Goal: Task Accomplishment & Management: Complete application form

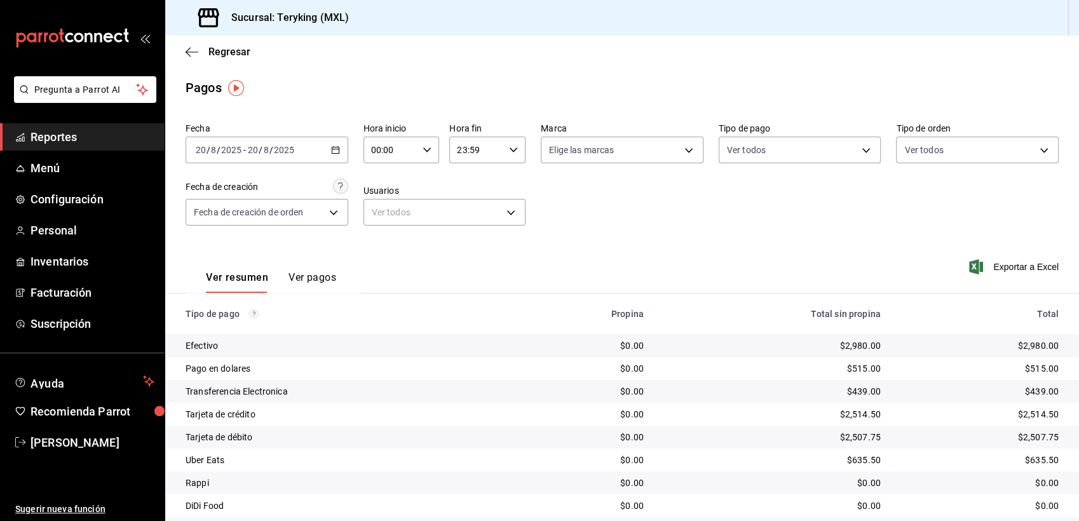
click at [62, 135] on span "Reportes" at bounding box center [92, 136] width 124 height 17
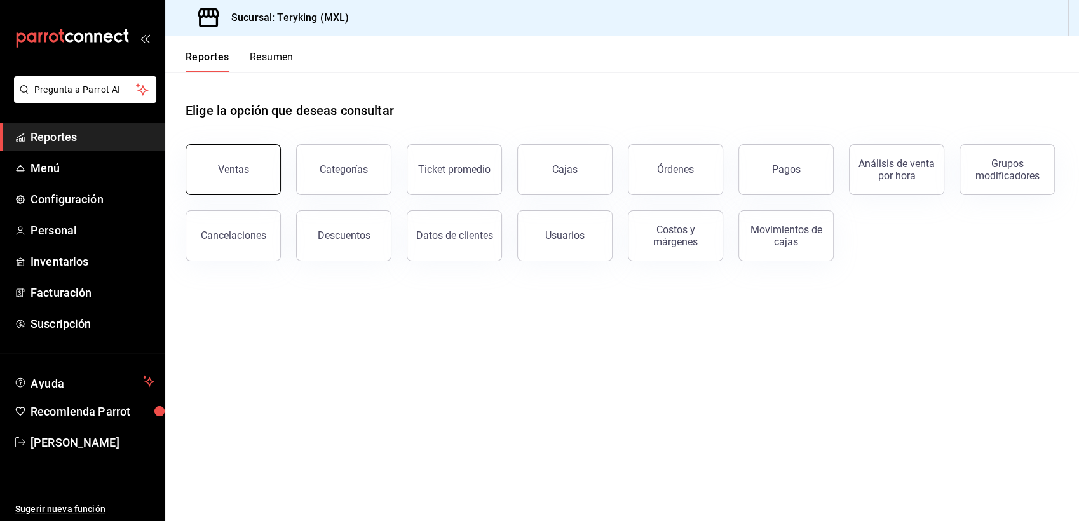
click at [232, 168] on div "Ventas" at bounding box center [233, 169] width 31 height 12
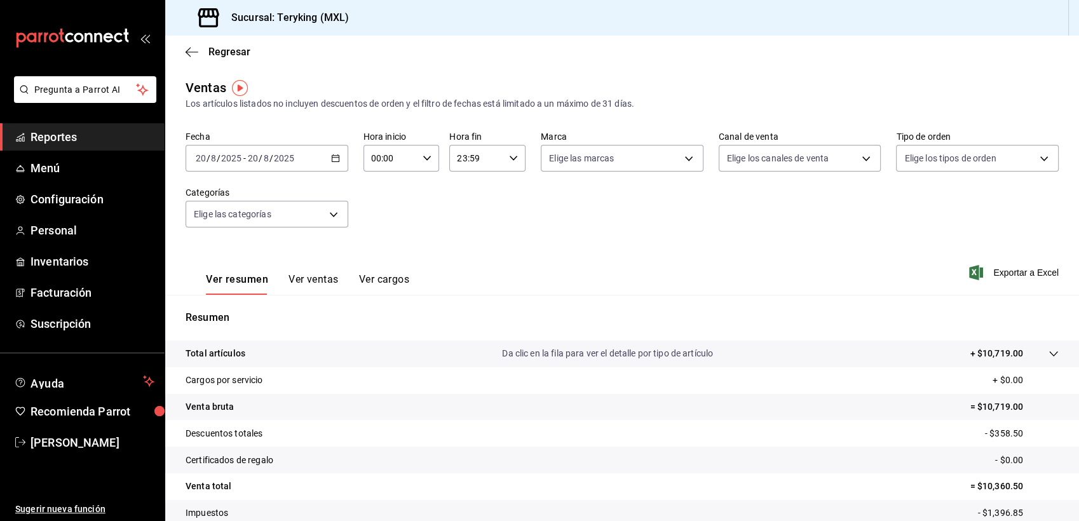
click at [77, 142] on span "Reportes" at bounding box center [92, 136] width 124 height 17
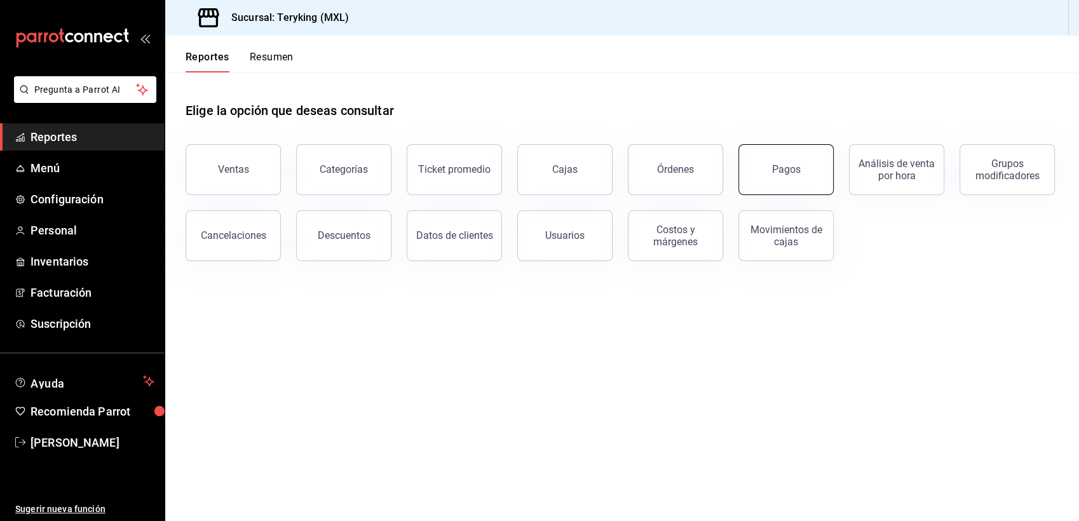
click at [775, 185] on button "Pagos" at bounding box center [785, 169] width 95 height 51
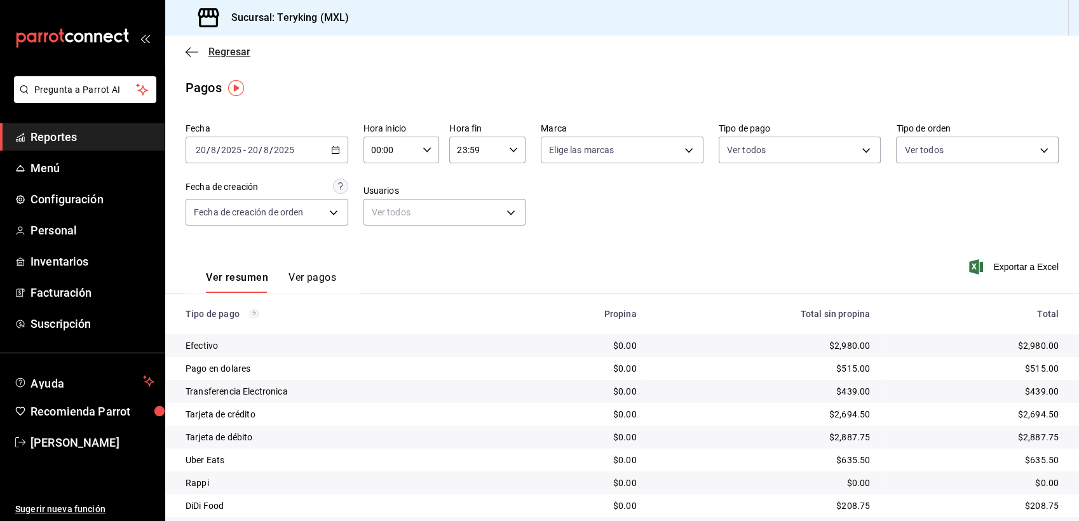
click at [236, 48] on span "Regresar" at bounding box center [229, 52] width 42 height 12
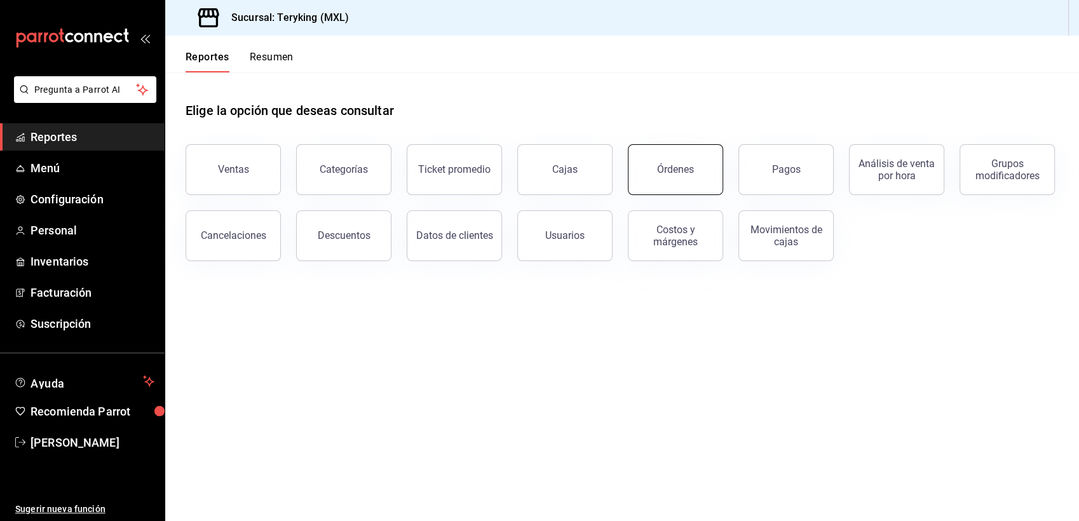
click at [687, 165] on div "Órdenes" at bounding box center [675, 169] width 37 height 12
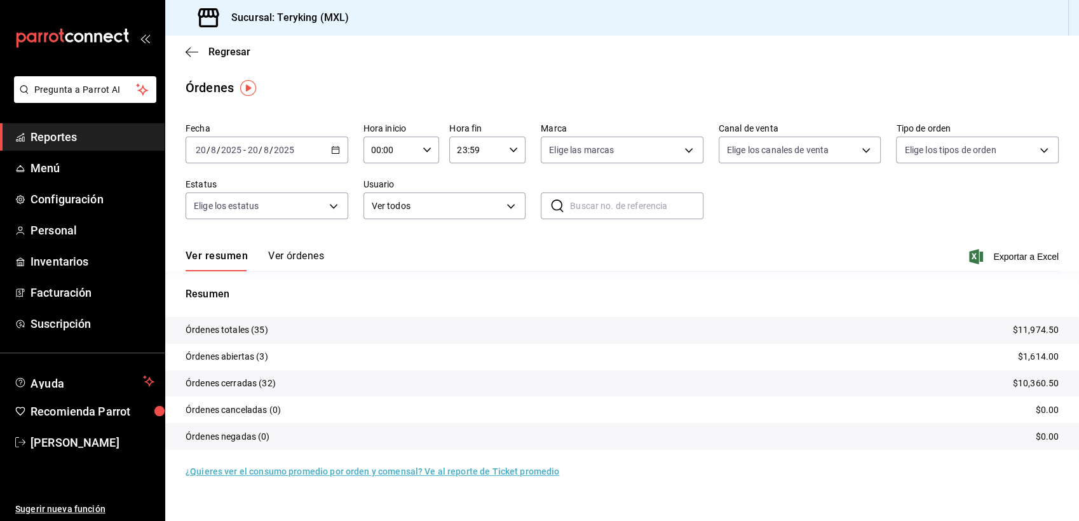
click at [290, 256] on button "Ver órdenes" at bounding box center [296, 261] width 56 height 22
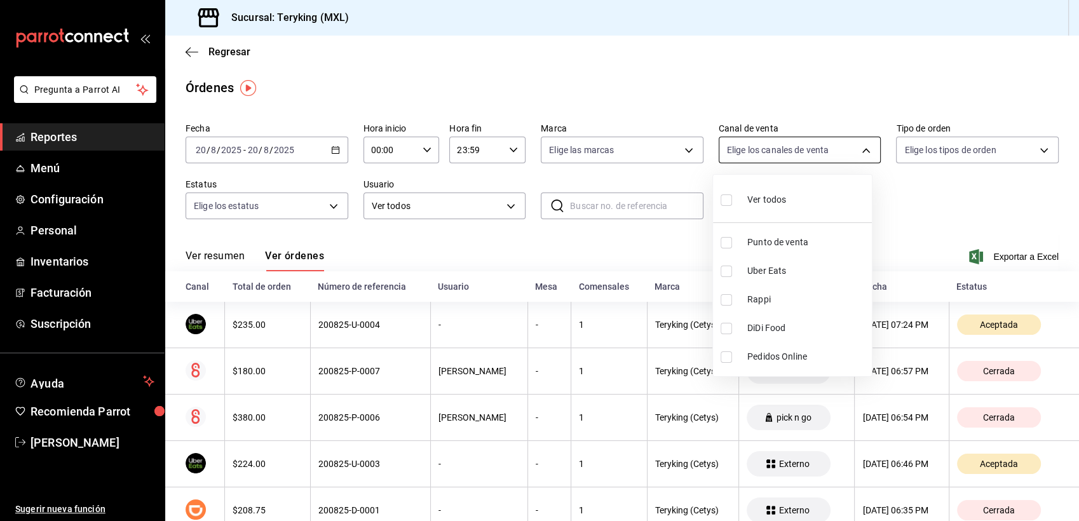
click at [778, 152] on body "Pregunta a Parrot AI Reportes Menú Configuración Personal Inventarios Facturaci…" at bounding box center [539, 260] width 1079 height 521
click at [761, 267] on span "Uber Eats" at bounding box center [806, 270] width 119 height 13
type input "UBER_EATS"
checkbox input "true"
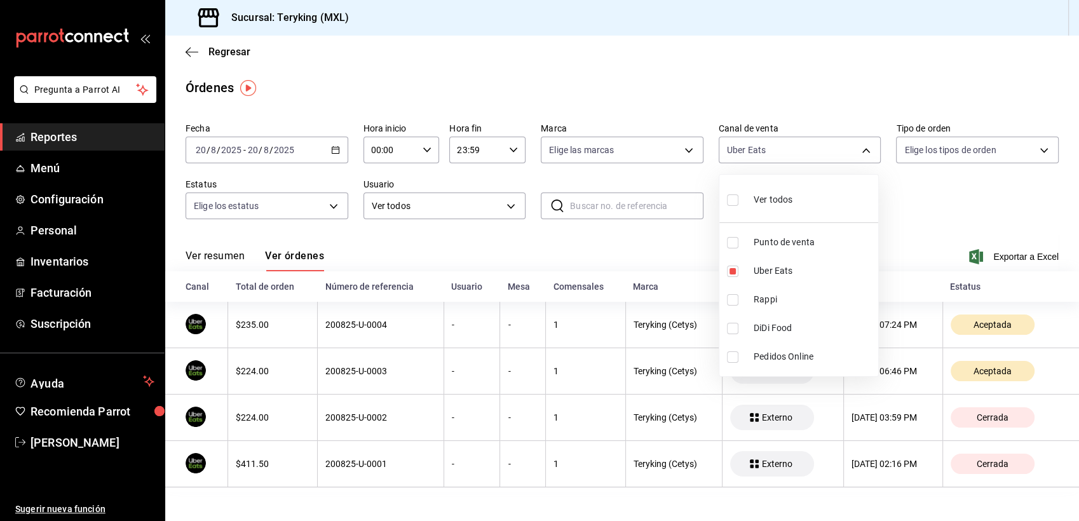
click at [63, 231] on div at bounding box center [539, 260] width 1079 height 521
click at [63, 231] on span "Personal" at bounding box center [92, 230] width 124 height 17
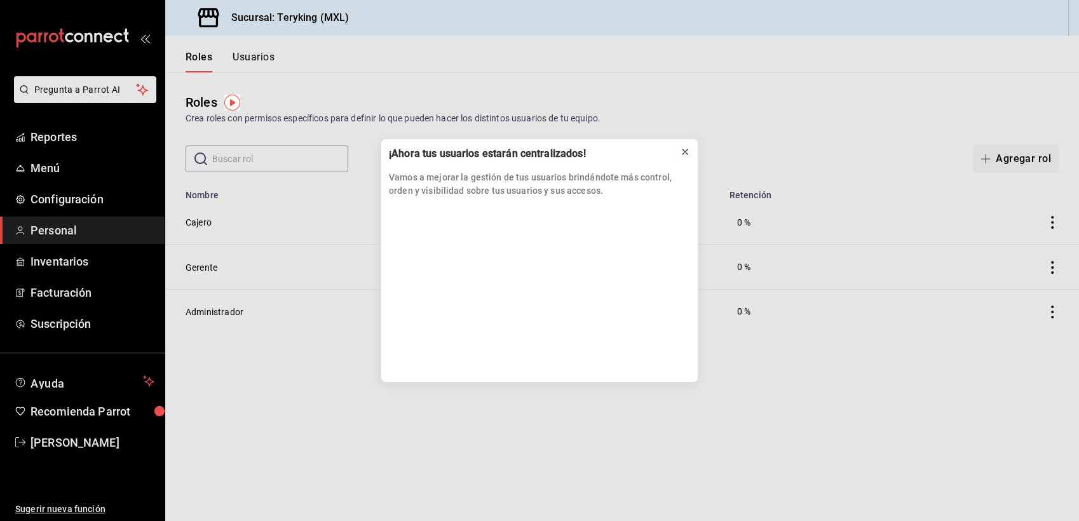
click at [686, 152] on icon at bounding box center [685, 152] width 10 height 10
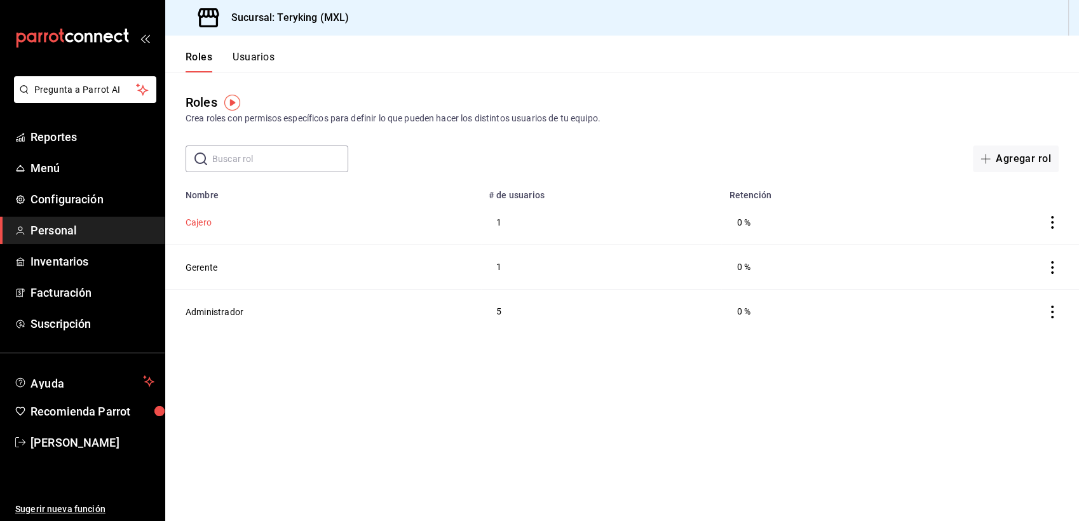
click at [196, 224] on button "Cajero" at bounding box center [198, 222] width 26 height 13
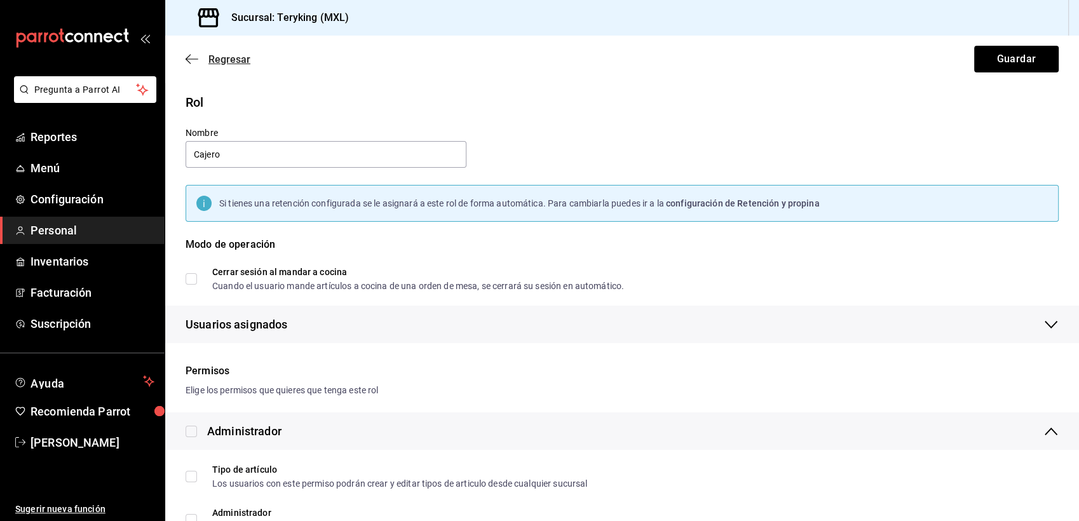
click at [227, 58] on span "Regresar" at bounding box center [229, 59] width 42 height 12
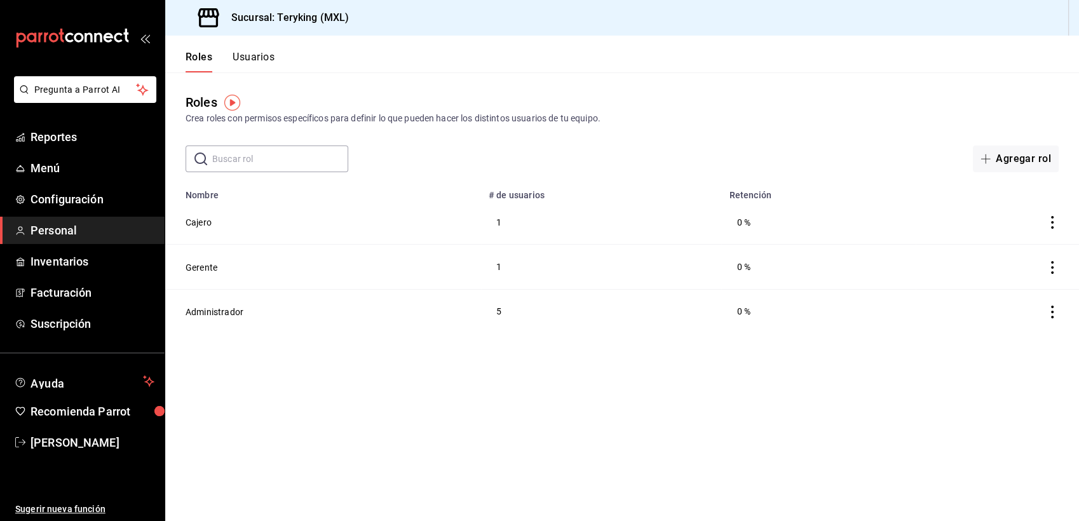
click at [254, 58] on button "Usuarios" at bounding box center [253, 62] width 42 height 22
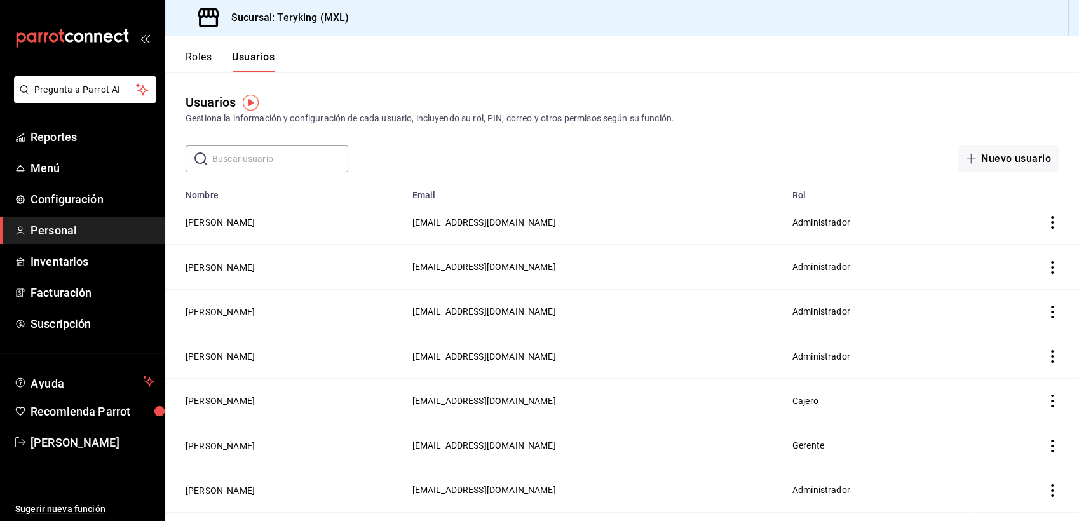
scroll to position [31, 0]
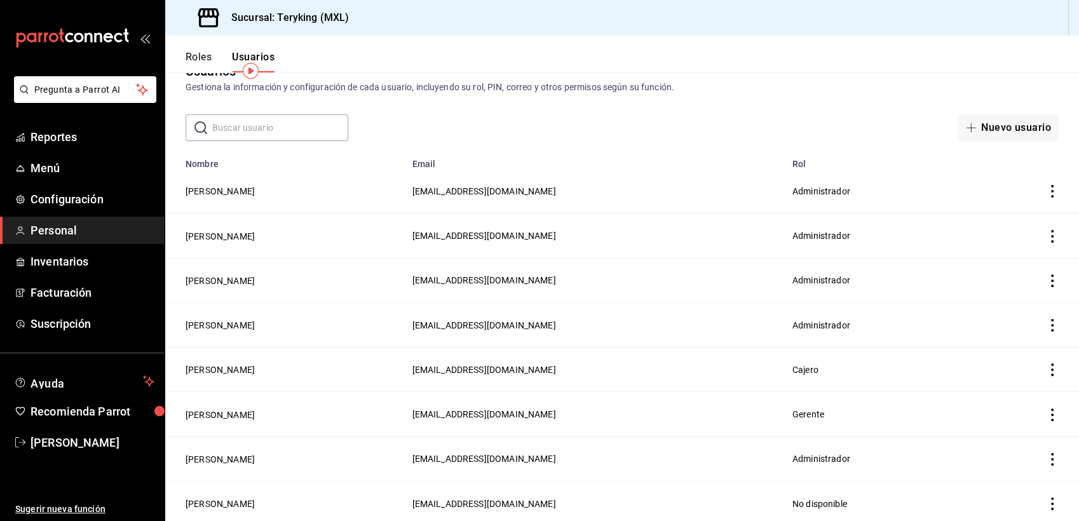
click at [1046, 369] on icon "actions" at bounding box center [1052, 369] width 13 height 13
click at [989, 119] on div at bounding box center [539, 260] width 1079 height 521
click at [982, 125] on button "Nuevo usuario" at bounding box center [1008, 127] width 100 height 27
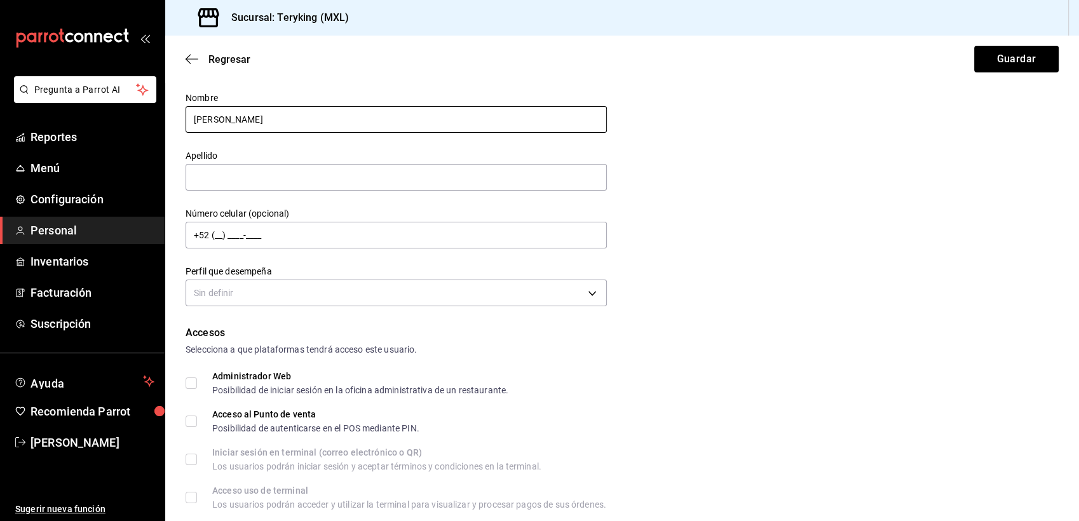
type input "[PERSON_NAME]"
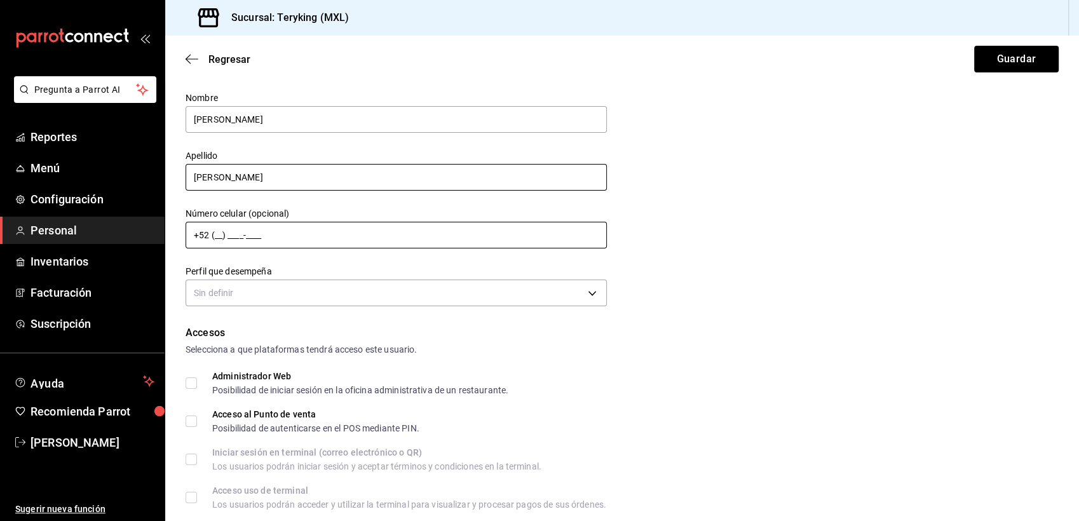
type input "[PERSON_NAME]"
click at [264, 234] on input "+52 (__) ____-____" at bounding box center [395, 235] width 421 height 27
type input "[PHONE_NUMBER]"
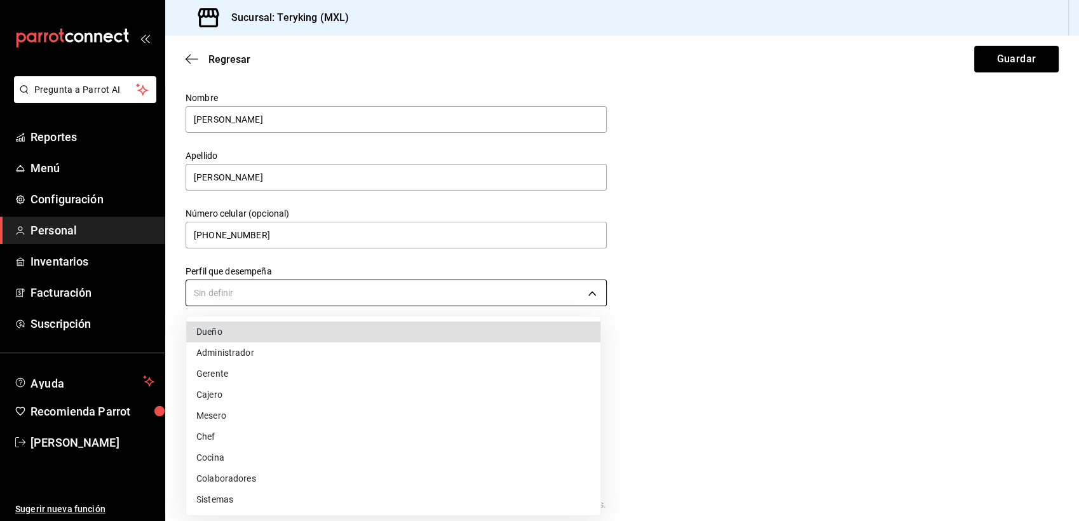
click at [268, 286] on body "Pregunta a Parrot AI Reportes Menú Configuración Personal Inventarios Facturaci…" at bounding box center [539, 260] width 1079 height 521
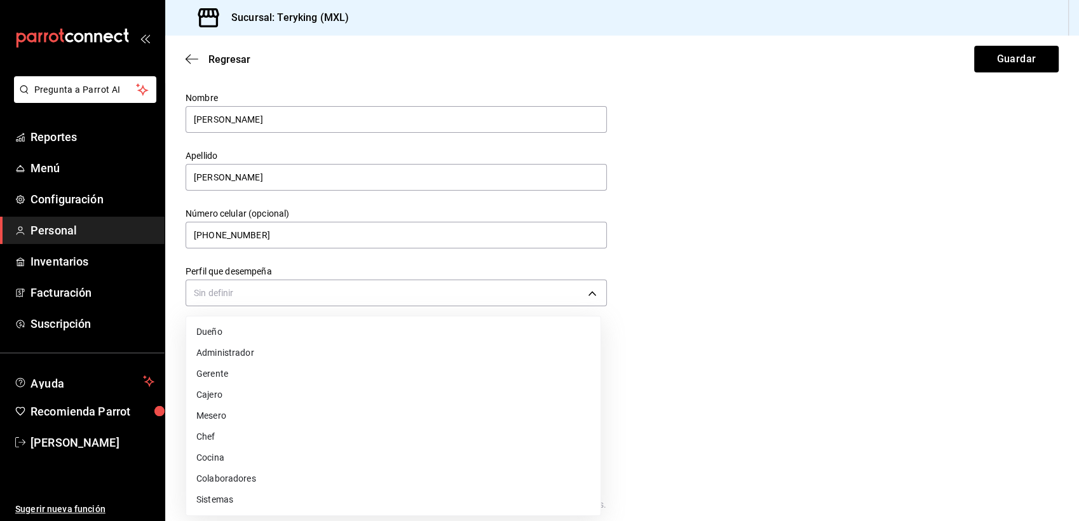
click at [217, 395] on li "Cajero" at bounding box center [393, 394] width 414 height 21
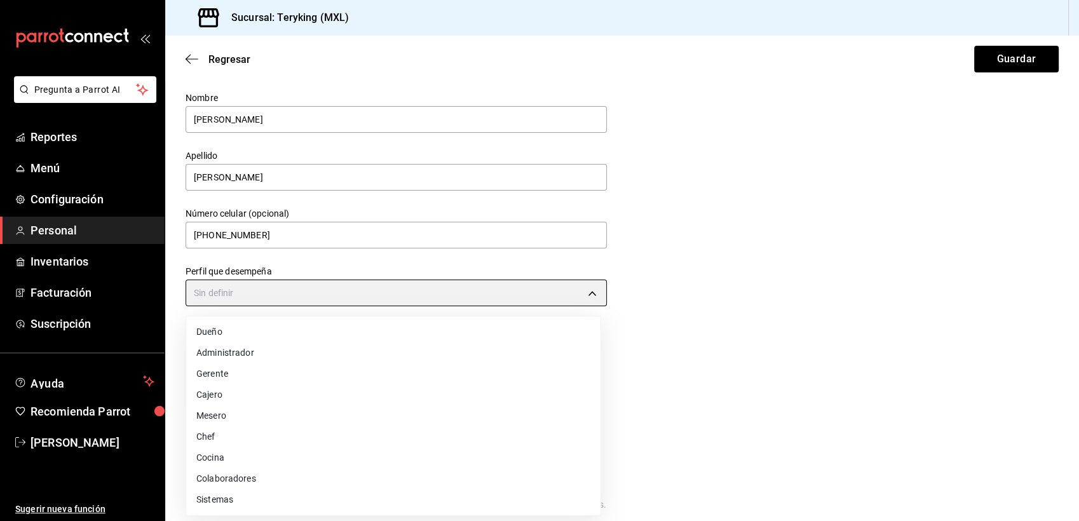
type input "CASHIER"
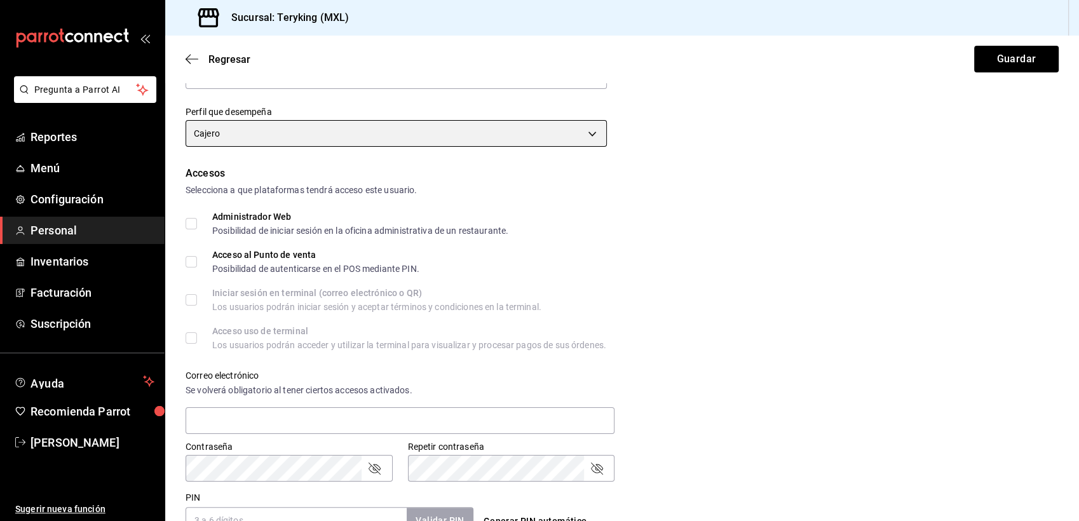
scroll to position [188, 0]
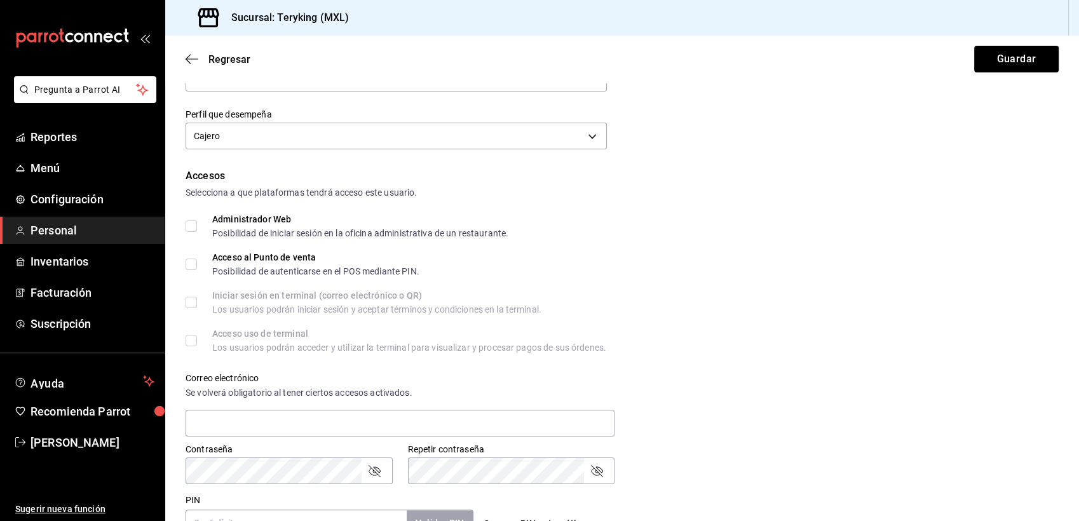
click at [190, 264] on input "Acceso al Punto de venta Posibilidad de autenticarse en el POS mediante PIN." at bounding box center [190, 264] width 11 height 11
checkbox input "true"
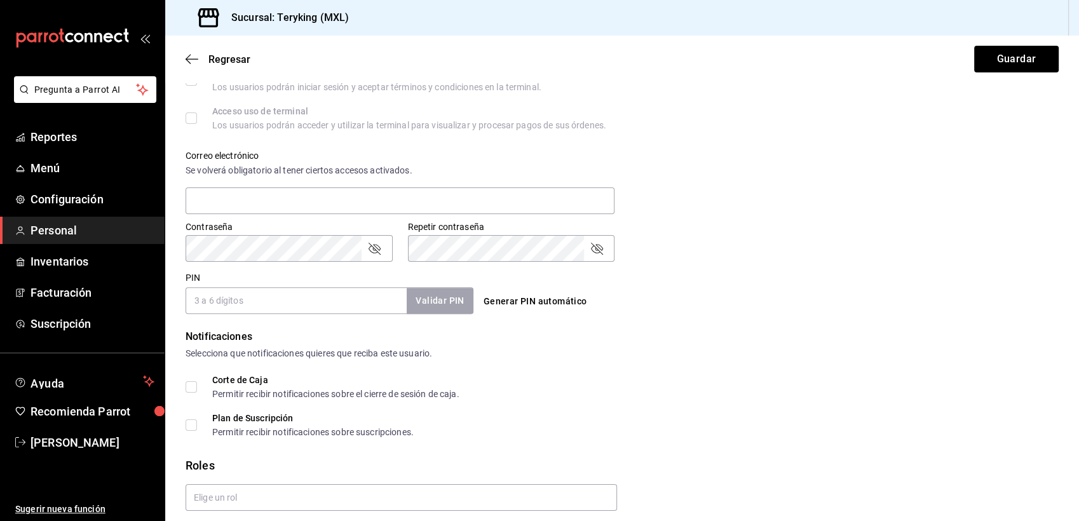
scroll to position [414, 0]
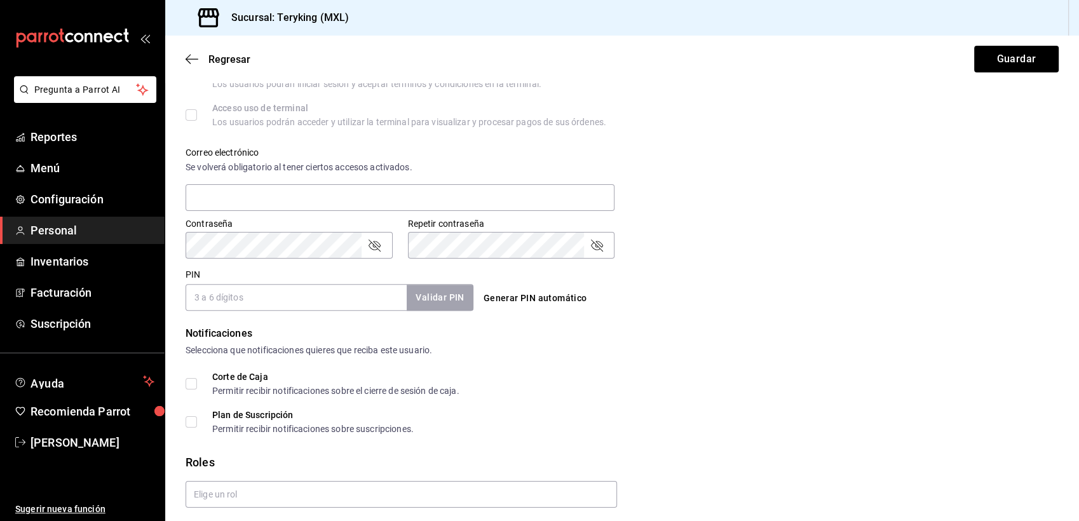
click at [845, 306] on div "PIN Validar PIN ​ Generar PIN automático" at bounding box center [619, 287] width 878 height 47
click at [322, 302] on input "PIN" at bounding box center [295, 297] width 221 height 27
type input "1997"
click at [439, 306] on button "Validar PIN" at bounding box center [438, 297] width 67 height 27
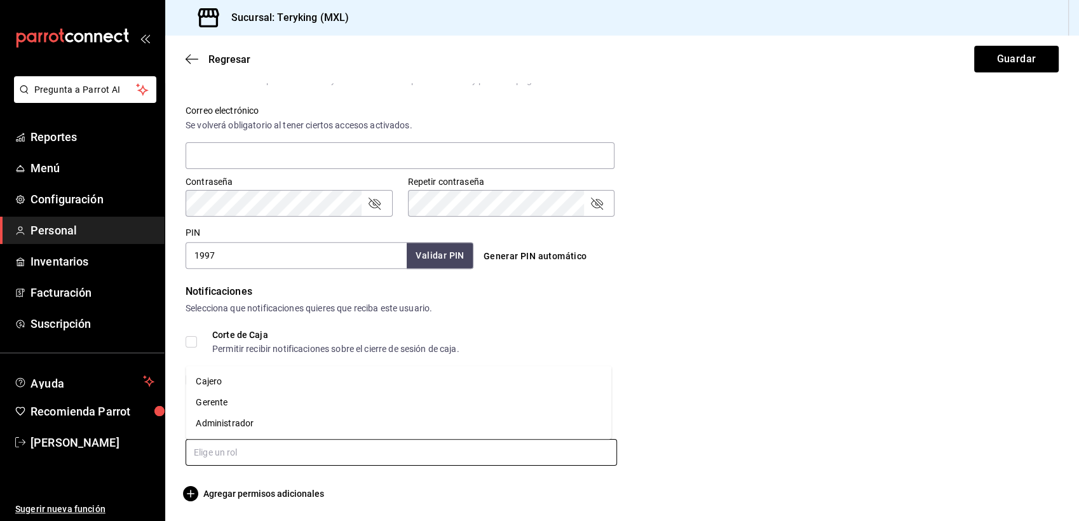
click at [229, 447] on input "text" at bounding box center [400, 452] width 431 height 27
click at [219, 379] on li "Cajero" at bounding box center [398, 381] width 426 height 21
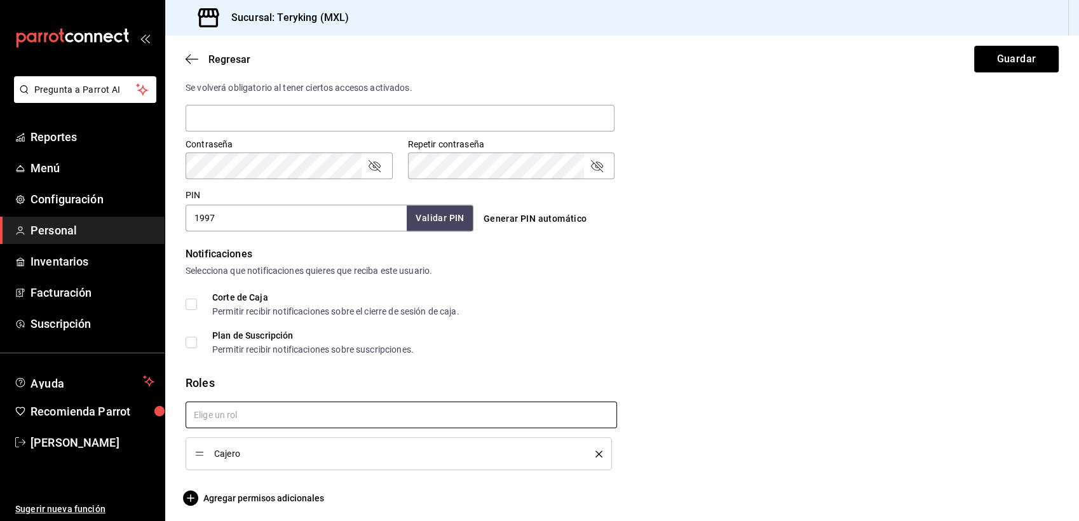
scroll to position [497, 0]
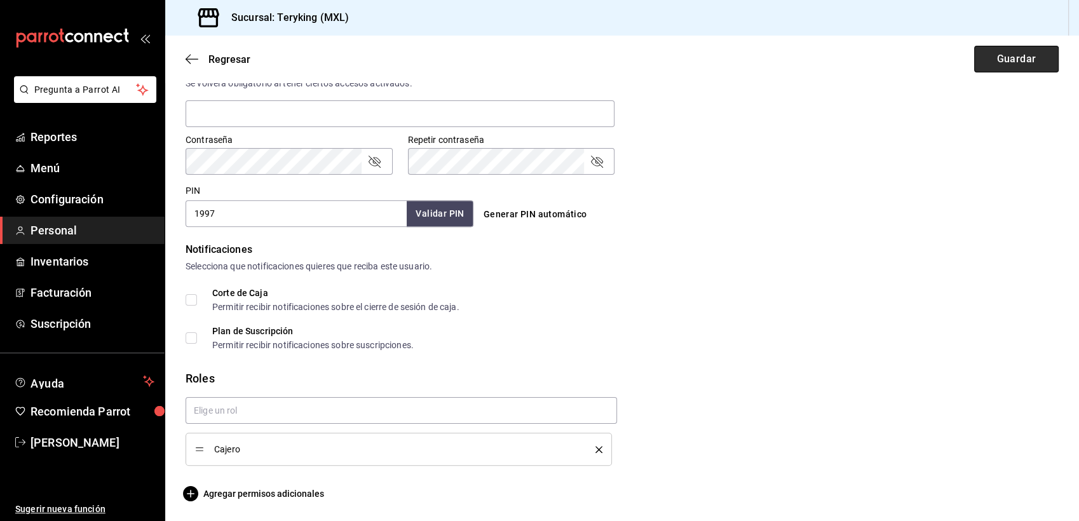
click at [1019, 58] on button "Guardar" at bounding box center [1016, 59] width 84 height 27
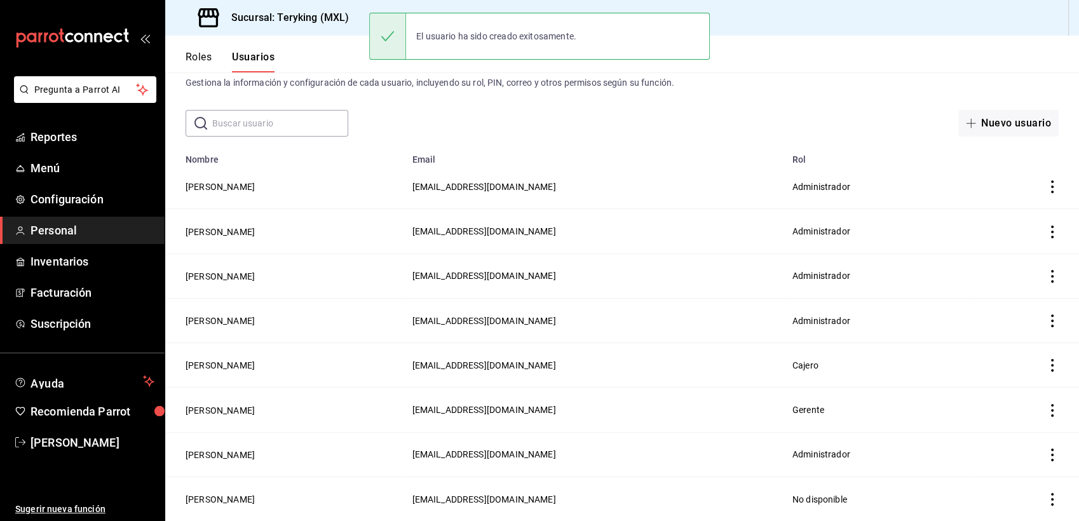
scroll to position [31, 0]
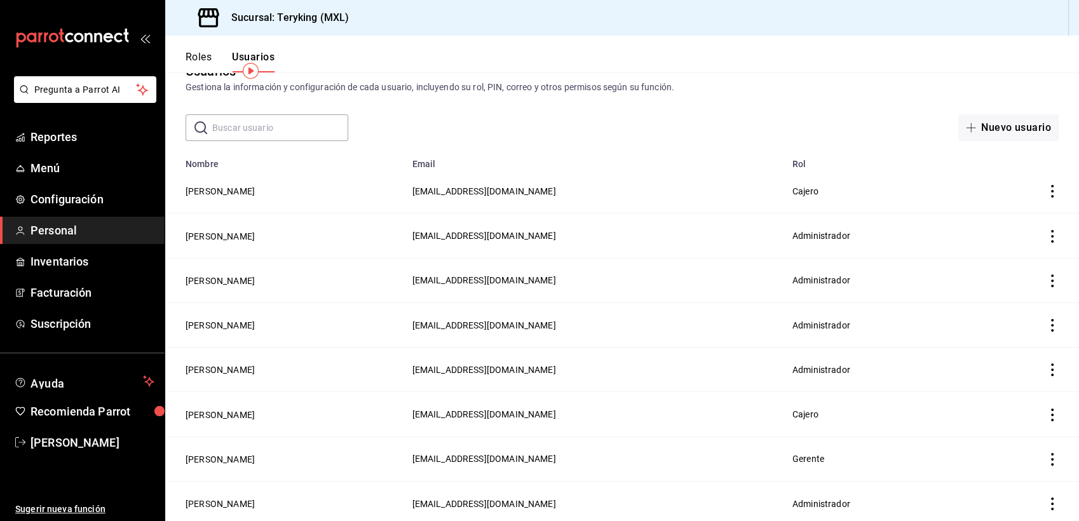
click at [1046, 414] on icon "actions" at bounding box center [1052, 414] width 13 height 13
click at [991, 429] on span "Eliminar" at bounding box center [995, 429] width 32 height 10
click at [986, 455] on button "Eliminar" at bounding box center [985, 453] width 84 height 27
click at [66, 196] on span "Configuración" at bounding box center [92, 199] width 124 height 17
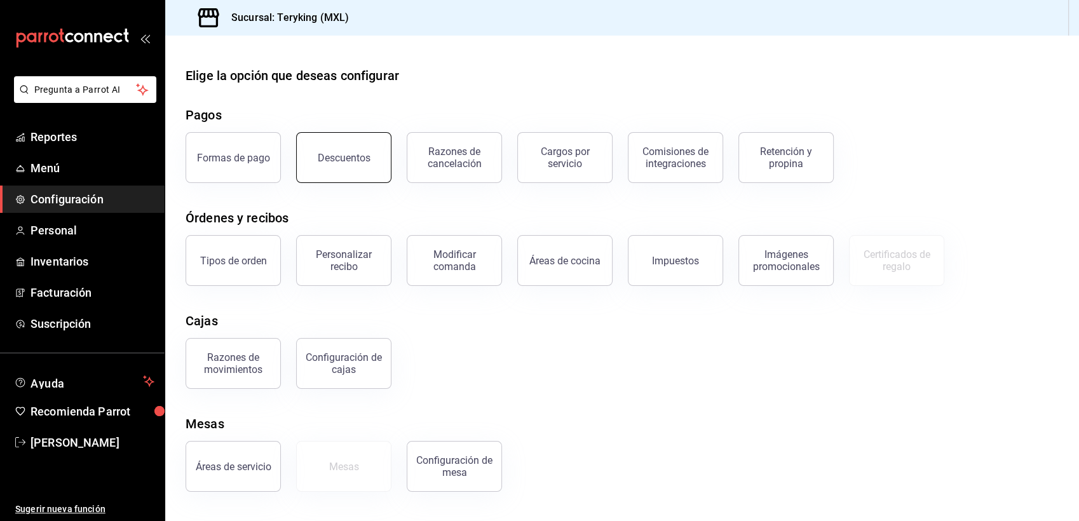
click at [330, 150] on button "Descuentos" at bounding box center [343, 157] width 95 height 51
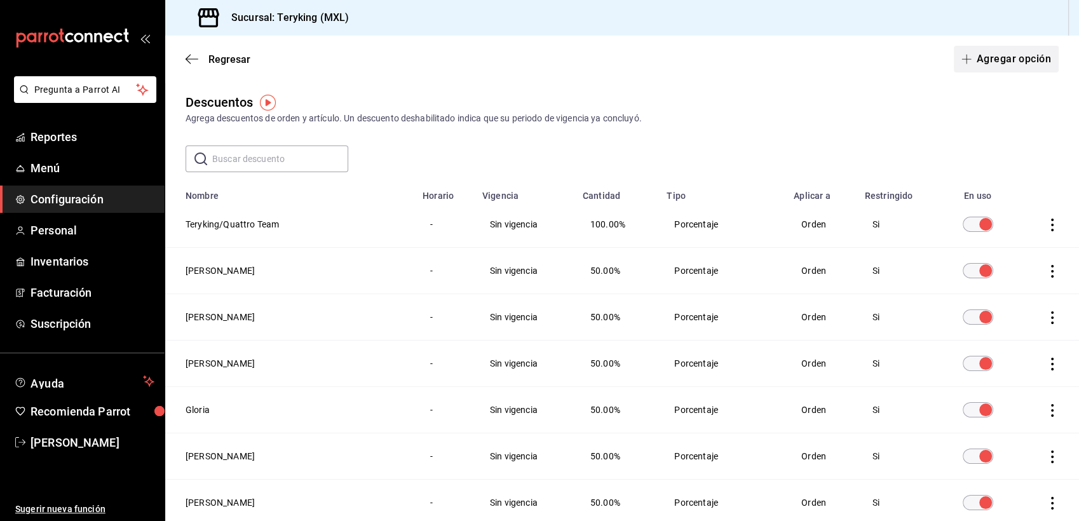
click at [1016, 58] on button "Agregar opción" at bounding box center [1005, 59] width 105 height 27
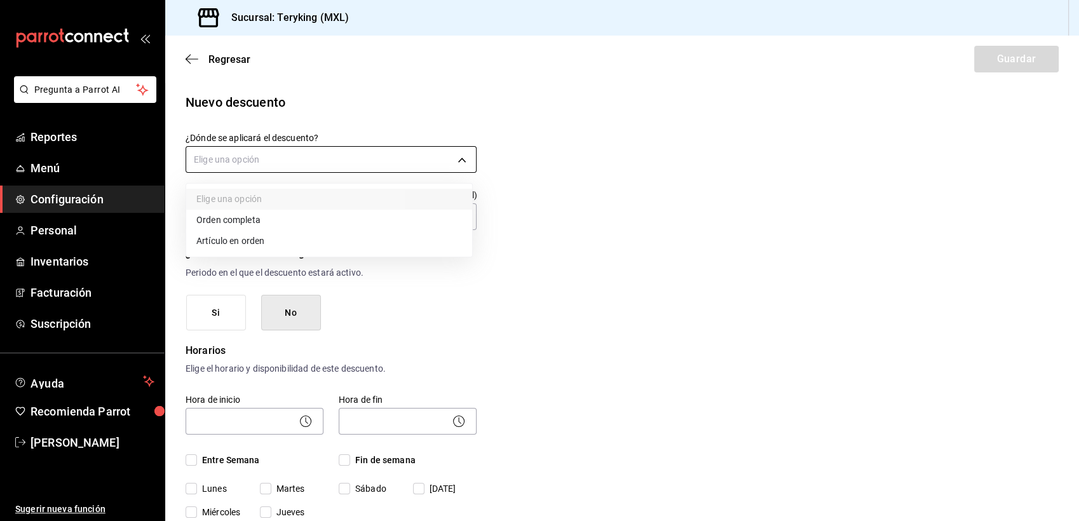
click at [325, 160] on body "Pregunta a Parrot AI Reportes Menú Configuración Personal Inventarios Facturaci…" at bounding box center [539, 260] width 1079 height 521
click at [264, 222] on li "Orden completa" at bounding box center [329, 220] width 286 height 21
type input "ORDER"
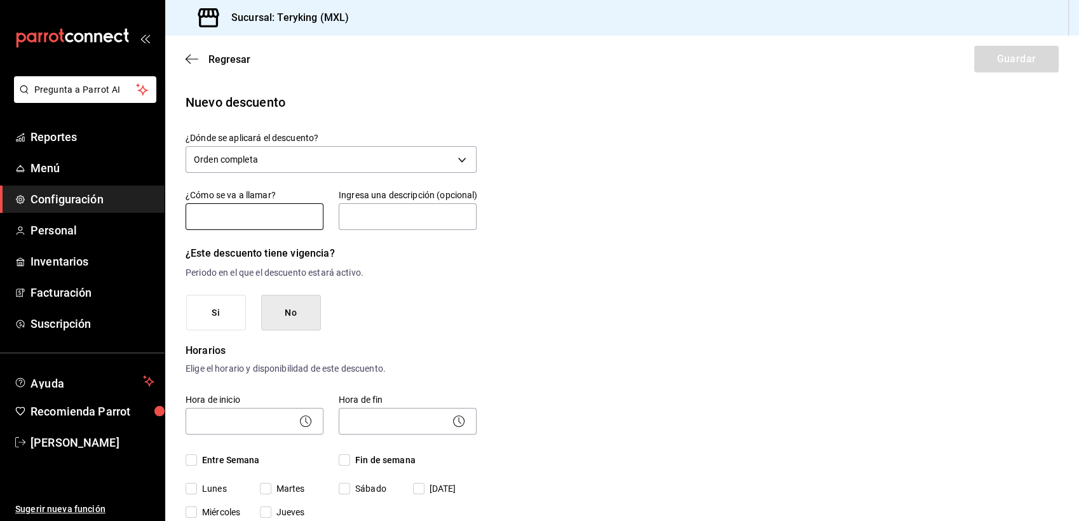
click at [264, 222] on input "text" at bounding box center [254, 216] width 138 height 27
type input "[PERSON_NAME]"
click at [306, 318] on button "No" at bounding box center [291, 313] width 60 height 36
click at [292, 323] on button "No" at bounding box center [291, 313] width 60 height 36
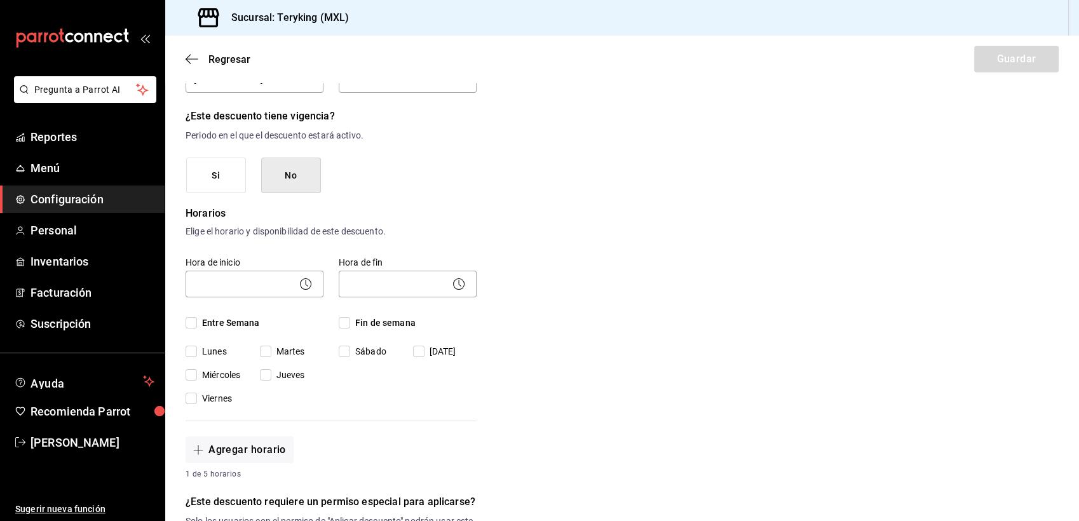
scroll to position [132, 0]
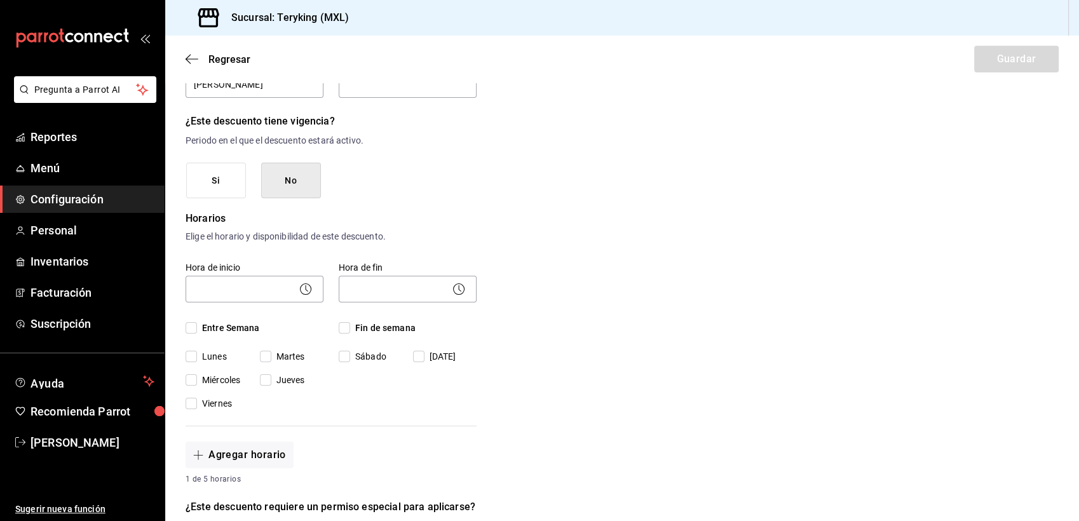
click at [190, 354] on input "Lunes" at bounding box center [190, 356] width 11 height 11
checkbox input "true"
click at [273, 356] on span "Martes" at bounding box center [288, 356] width 34 height 13
click at [271, 356] on input "Martes" at bounding box center [265, 356] width 11 height 11
checkbox input "true"
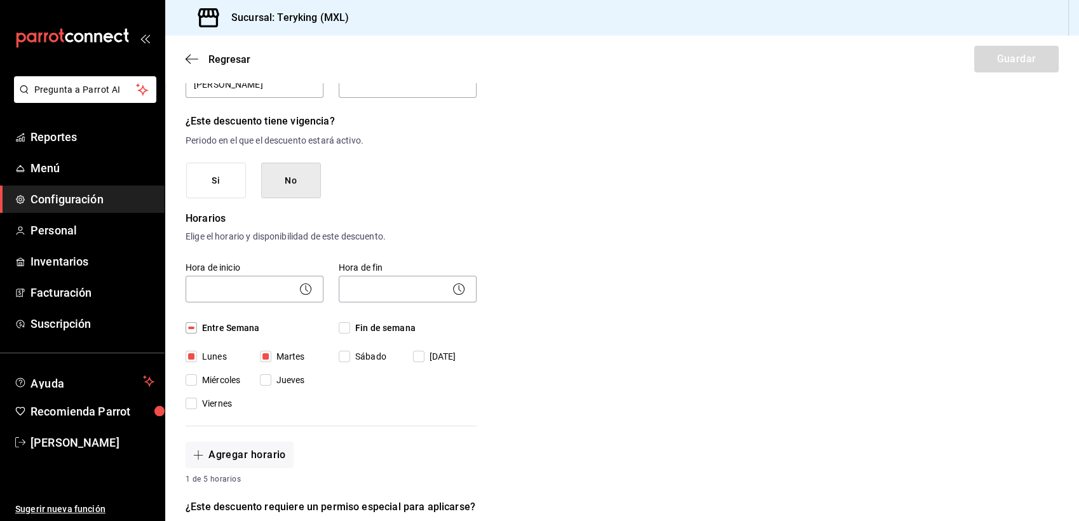
click at [340, 356] on input "Sábado" at bounding box center [344, 356] width 11 height 11
checkbox input "true"
click at [195, 379] on input "Miércoles" at bounding box center [190, 379] width 11 height 11
checkbox input "true"
click at [191, 398] on input "Viernes" at bounding box center [190, 403] width 11 height 11
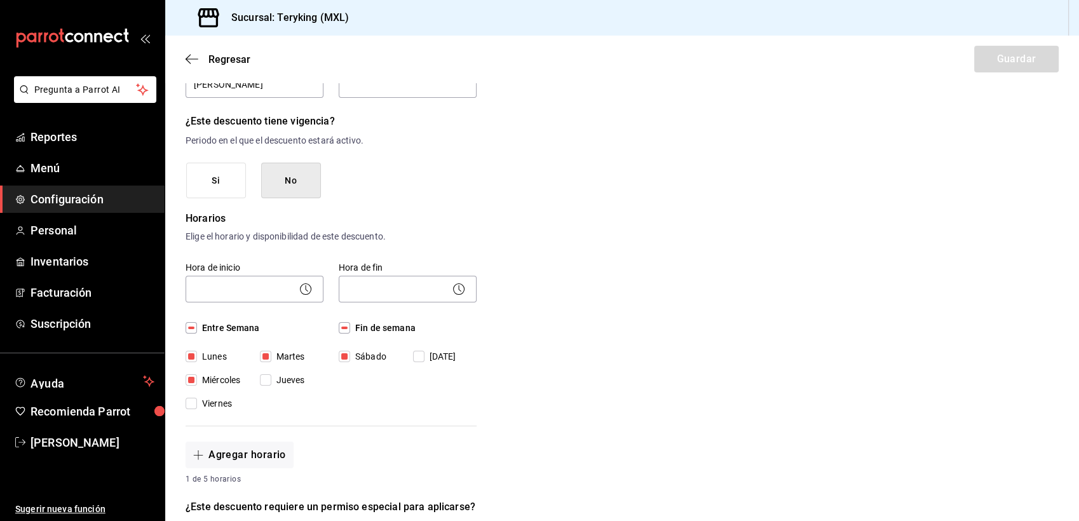
checkbox input "true"
click at [273, 376] on span "Jueves" at bounding box center [288, 380] width 34 height 13
click at [271, 376] on input "Jueves" at bounding box center [265, 379] width 11 height 11
checkbox input "true"
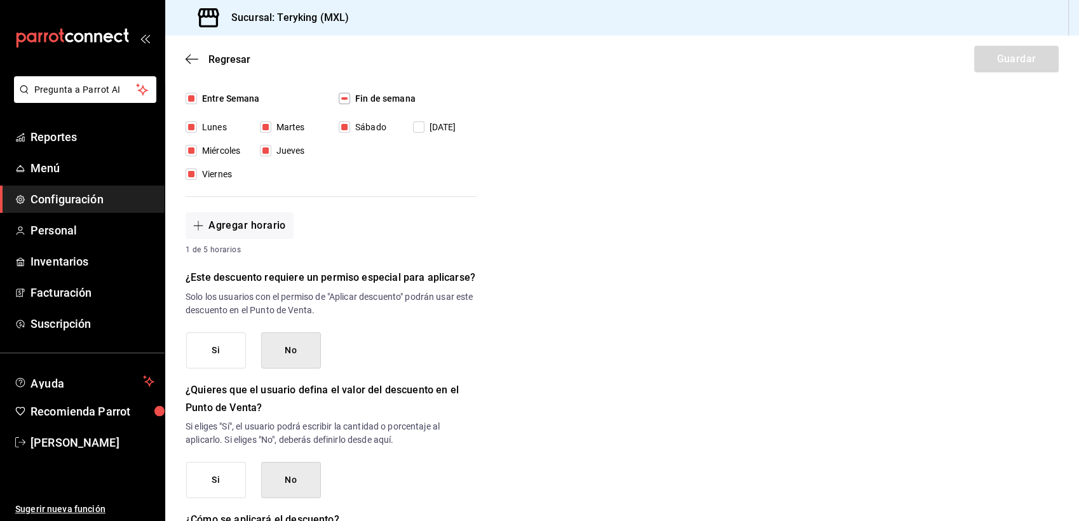
scroll to position [363, 0]
click at [289, 354] on button "No" at bounding box center [291, 349] width 60 height 36
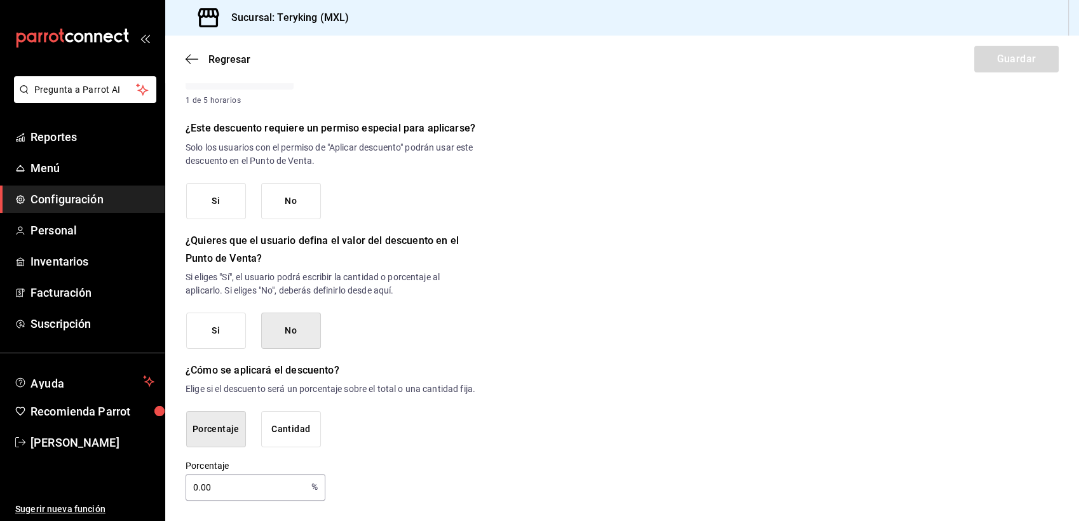
scroll to position [523, 0]
click at [293, 313] on button "No" at bounding box center [291, 331] width 60 height 36
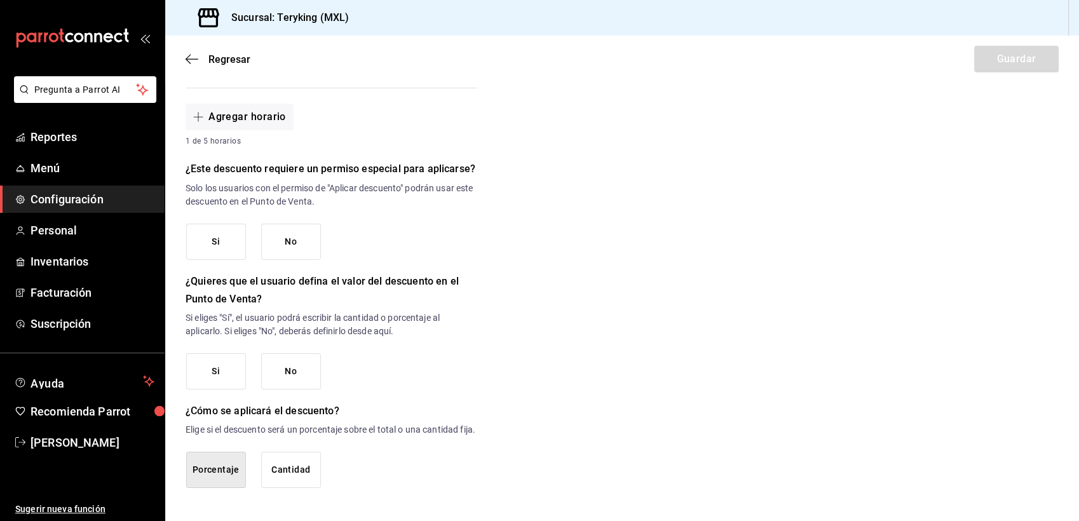
scroll to position [482, 0]
click at [215, 475] on button "Porcentaje" at bounding box center [216, 470] width 60 height 36
click at [234, 471] on button "Porcentaje" at bounding box center [216, 470] width 60 height 36
click at [282, 357] on button "No" at bounding box center [291, 371] width 60 height 36
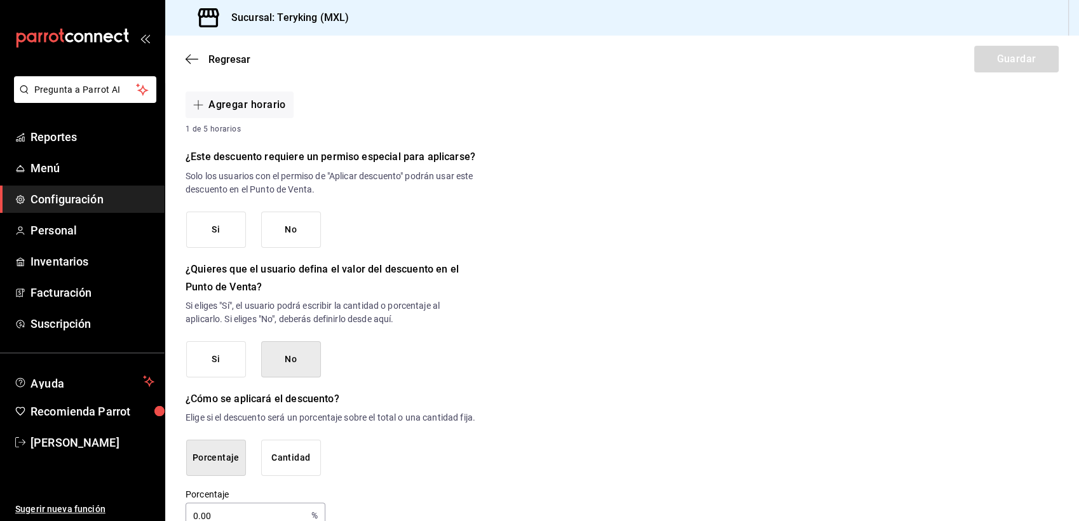
scroll to position [523, 0]
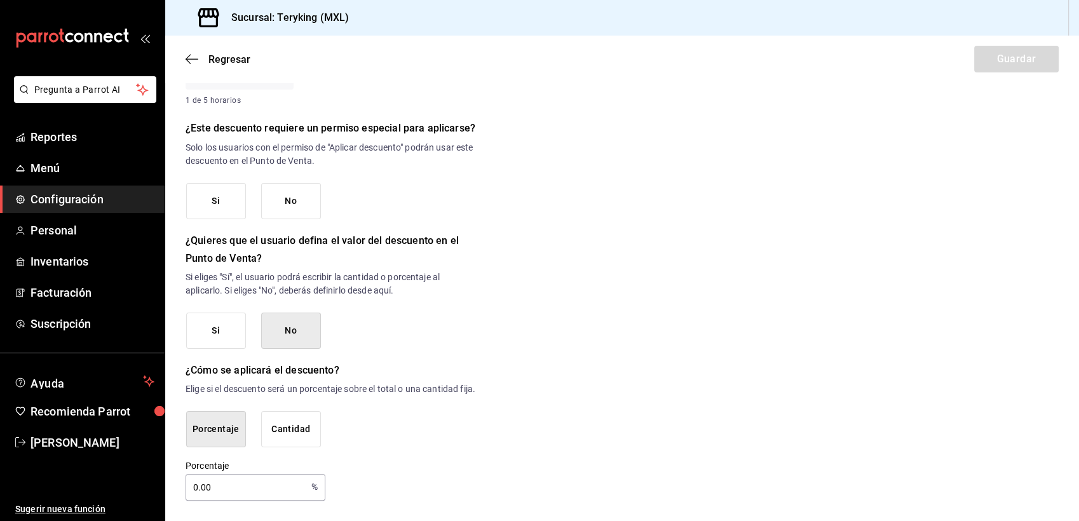
click at [223, 490] on input "0.00" at bounding box center [245, 487] width 121 height 25
type input "50"
click at [563, 430] on div "Nuevo descuento ¿Dónde se aplicará el descuento? Orden completa ORDER ¿Cómo se …" at bounding box center [621, 41] width 913 height 919
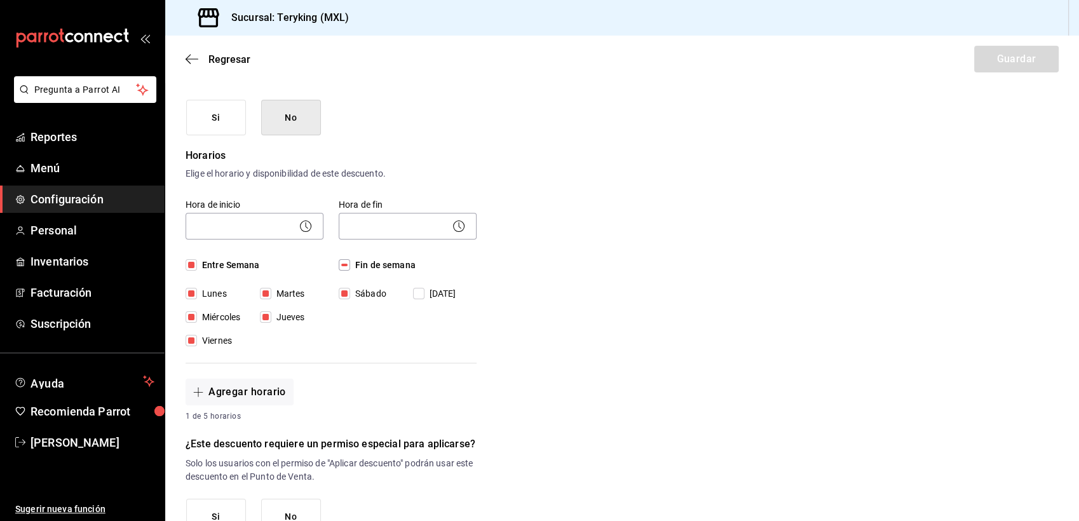
scroll to position [0, 0]
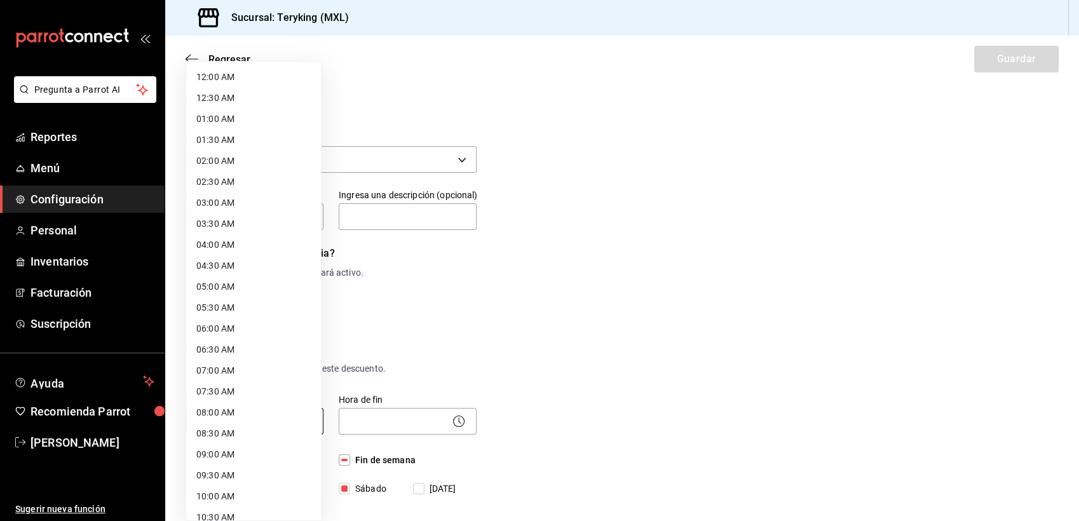
click at [225, 424] on body "Pregunta a Parrot AI Reportes Menú Configuración Personal Inventarios Facturaci…" at bounding box center [539, 260] width 1079 height 521
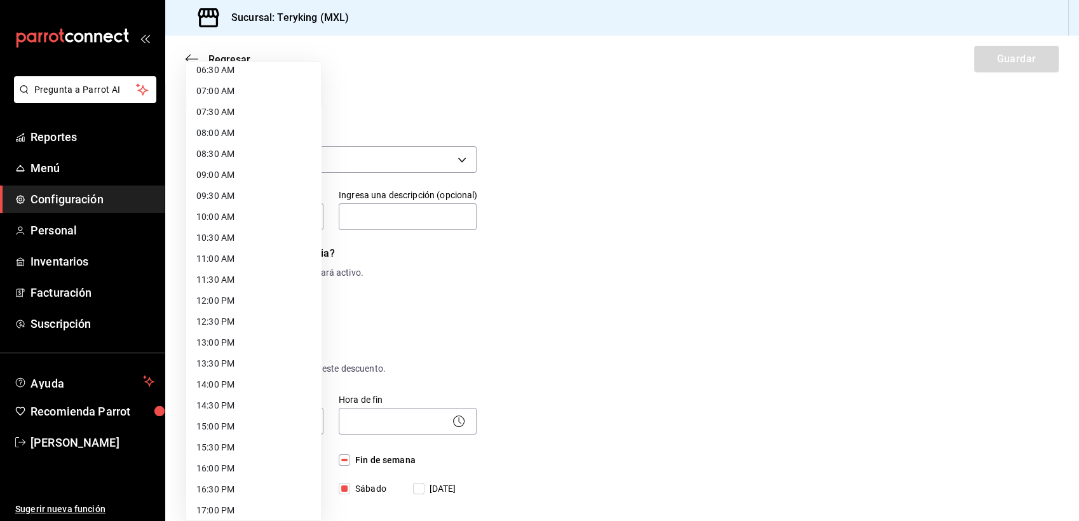
click at [227, 277] on li "11:30 AM" at bounding box center [253, 279] width 135 height 21
type input "11:30"
type input "50."
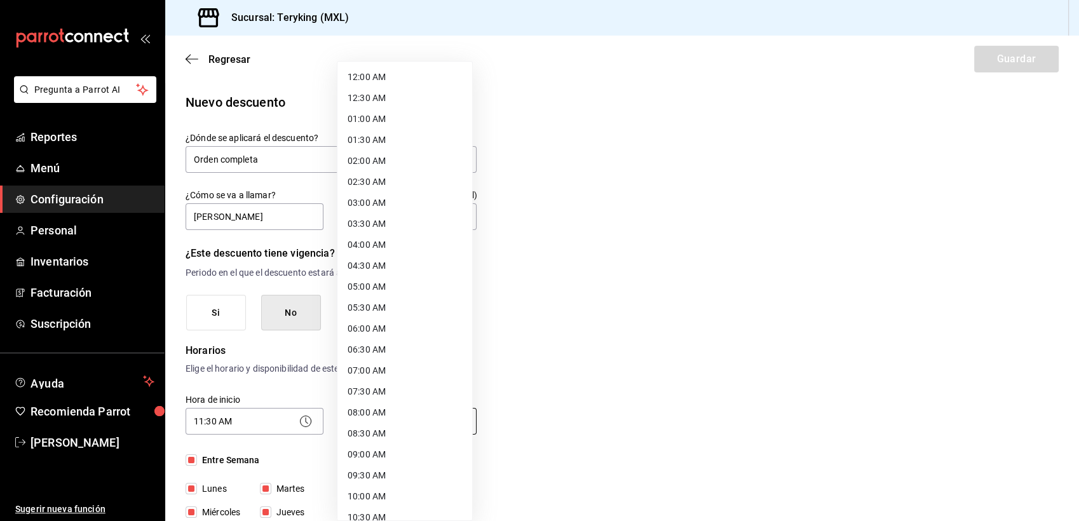
click at [381, 417] on body "Pregunta a Parrot AI Reportes Menú Configuración Personal Inventarios Facturaci…" at bounding box center [539, 260] width 1079 height 521
click at [364, 409] on li "20:00 PM" at bounding box center [404, 409] width 135 height 21
type input "20:00"
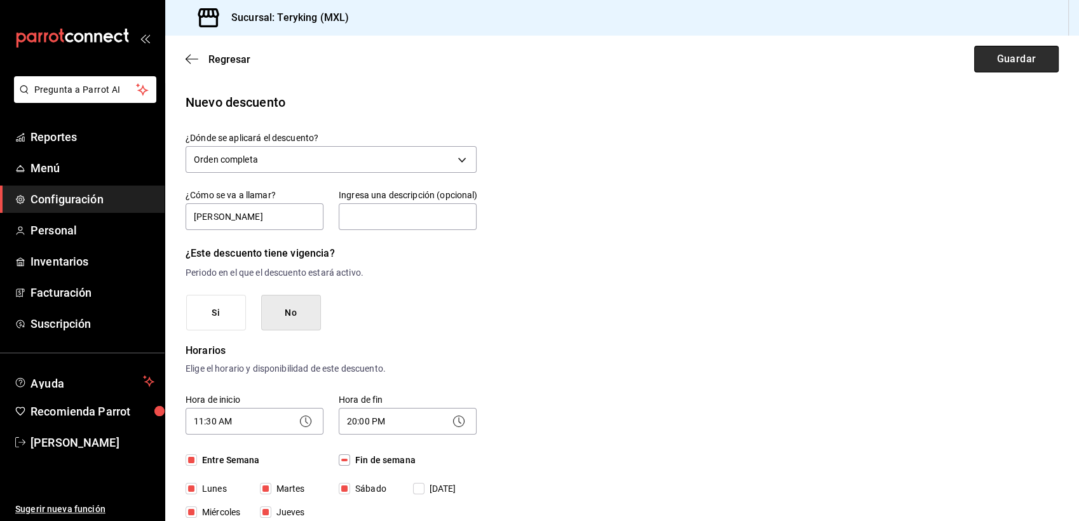
click at [1009, 54] on button "Guardar" at bounding box center [1016, 59] width 84 height 27
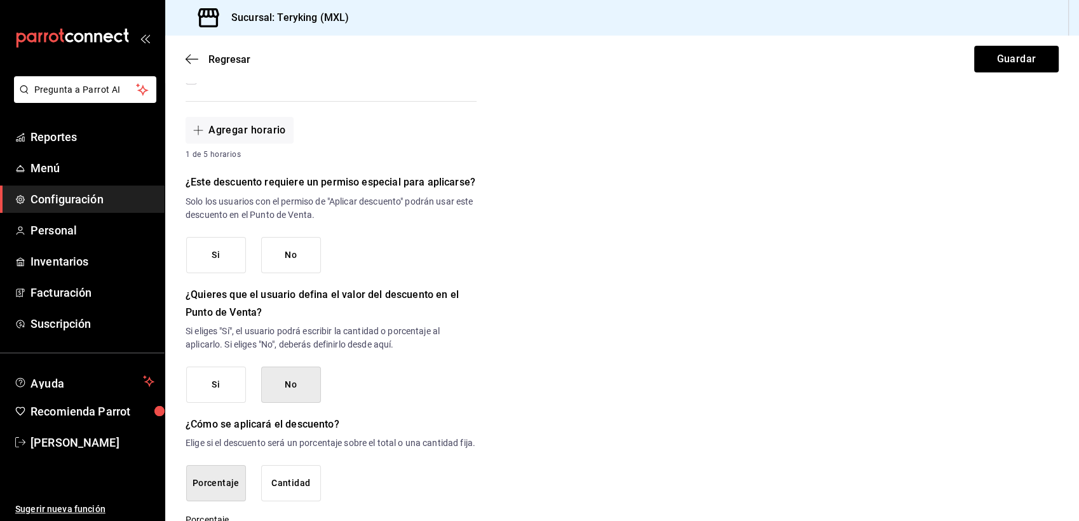
scroll to position [477, 0]
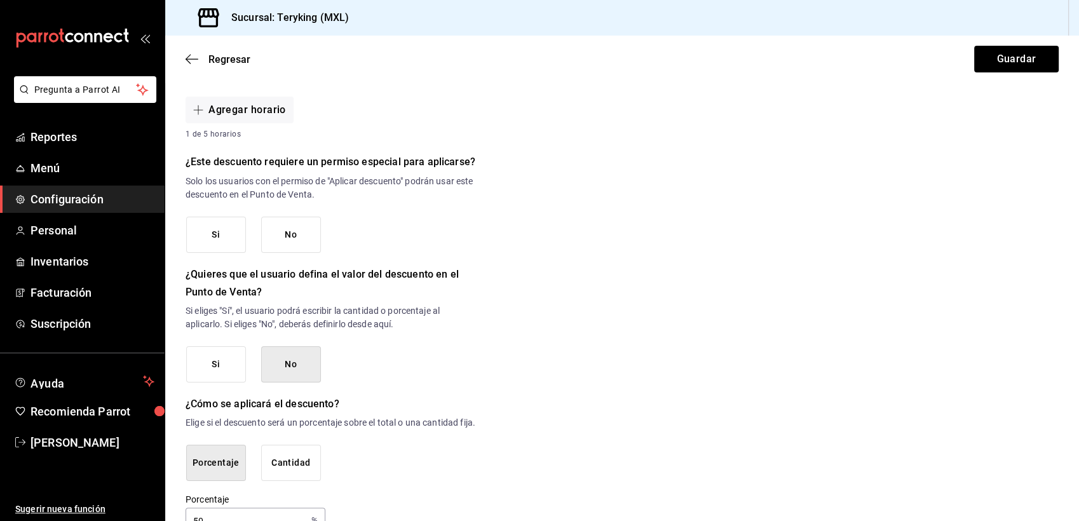
click at [296, 237] on button "No" at bounding box center [291, 235] width 60 height 36
click at [1020, 63] on button "Guardar" at bounding box center [1016, 59] width 84 height 27
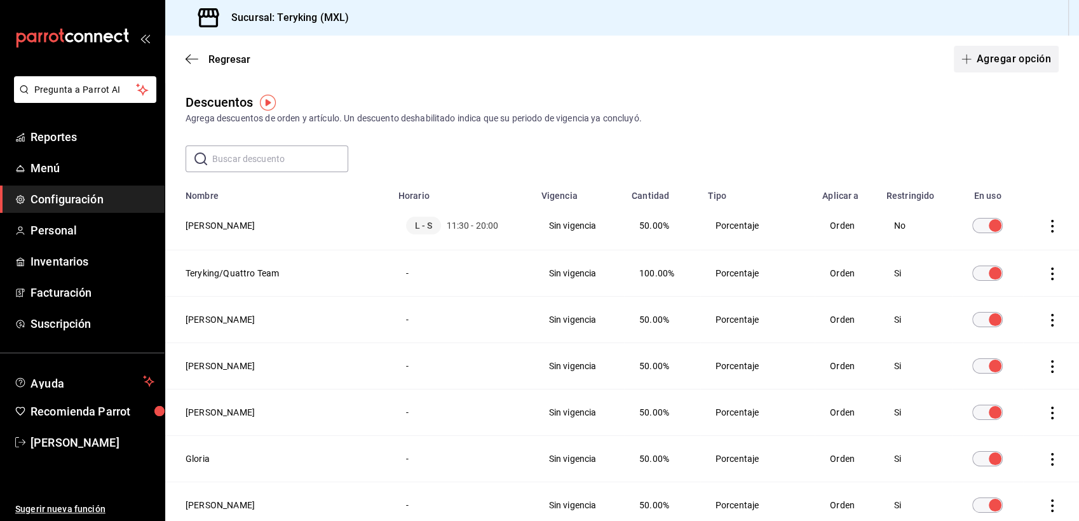
click at [986, 65] on button "Agregar opción" at bounding box center [1005, 59] width 105 height 27
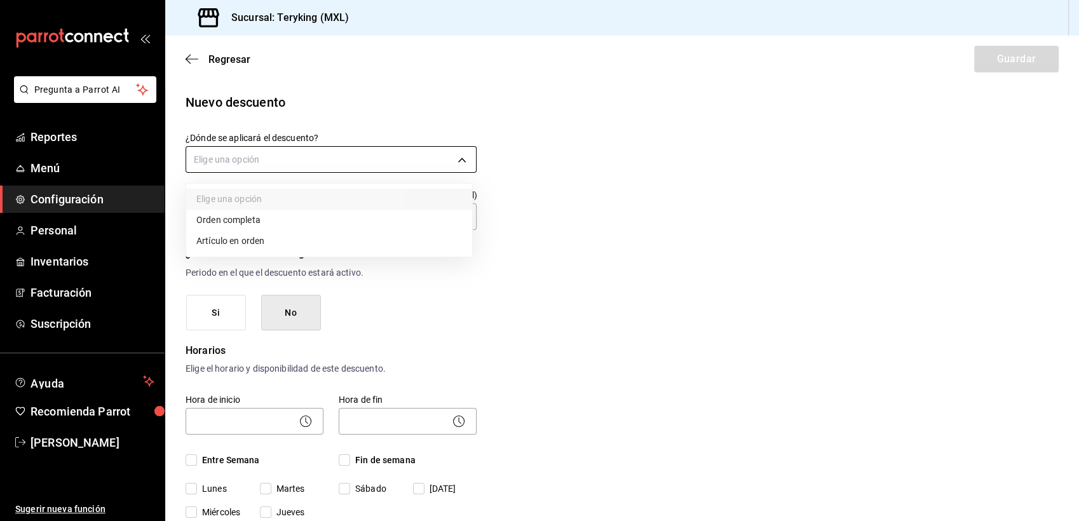
click at [339, 162] on body "Pregunta a Parrot AI Reportes Menú Configuración Personal Inventarios Facturaci…" at bounding box center [539, 260] width 1079 height 521
click at [224, 226] on li "Orden completa" at bounding box center [329, 220] width 286 height 21
type input "ORDER"
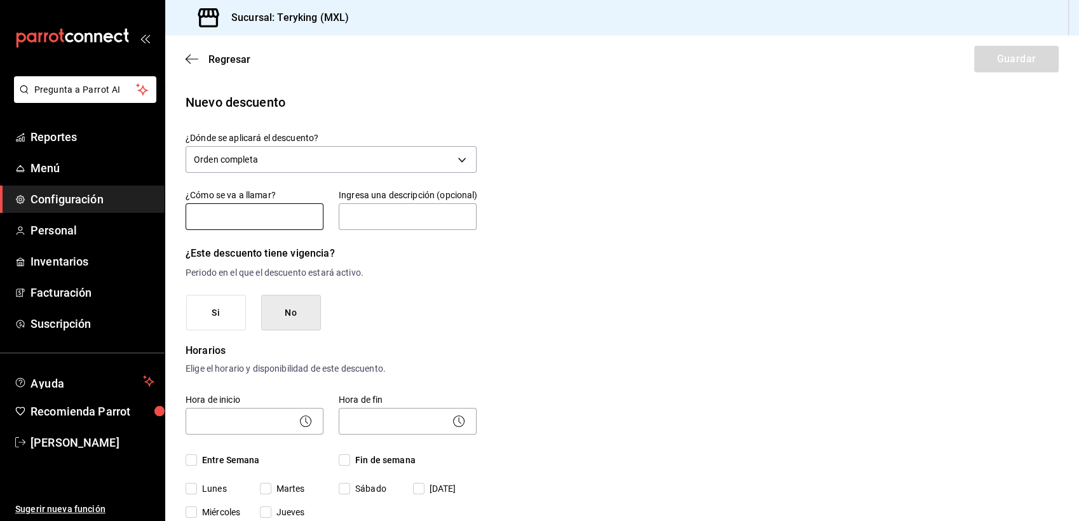
click at [224, 226] on input "text" at bounding box center [254, 216] width 138 height 27
type input "[PERSON_NAME]"
click at [311, 312] on button "No" at bounding box center [291, 313] width 60 height 36
click at [194, 458] on input "Entre Semana" at bounding box center [190, 459] width 11 height 11
checkbox input "true"
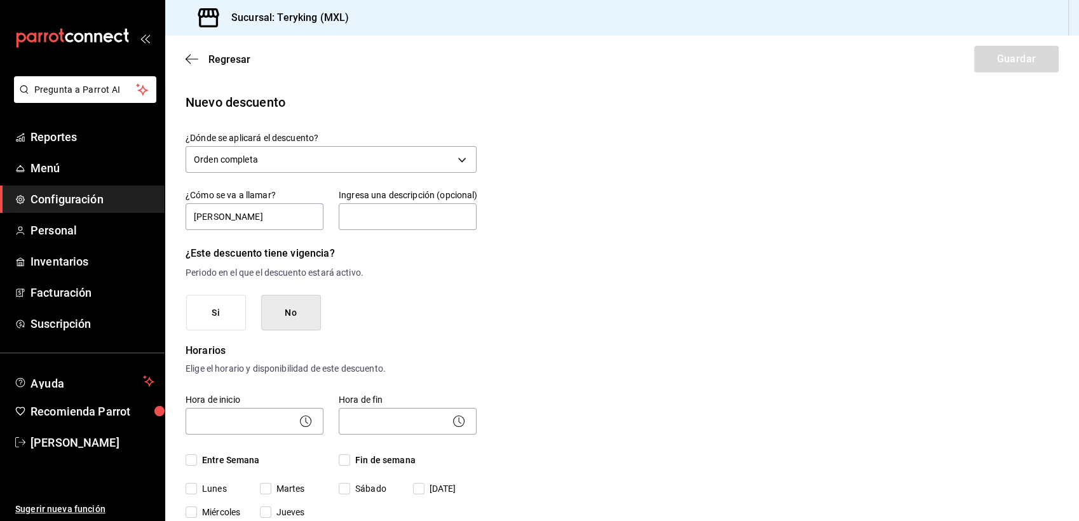
checkbox input "true"
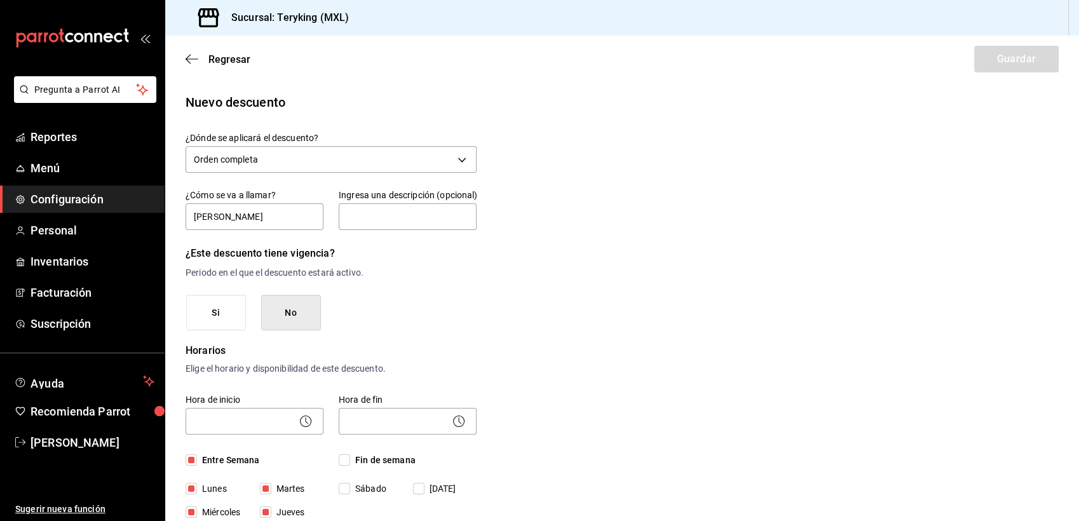
click at [342, 487] on input "Sábado" at bounding box center [344, 488] width 11 height 11
checkbox input "true"
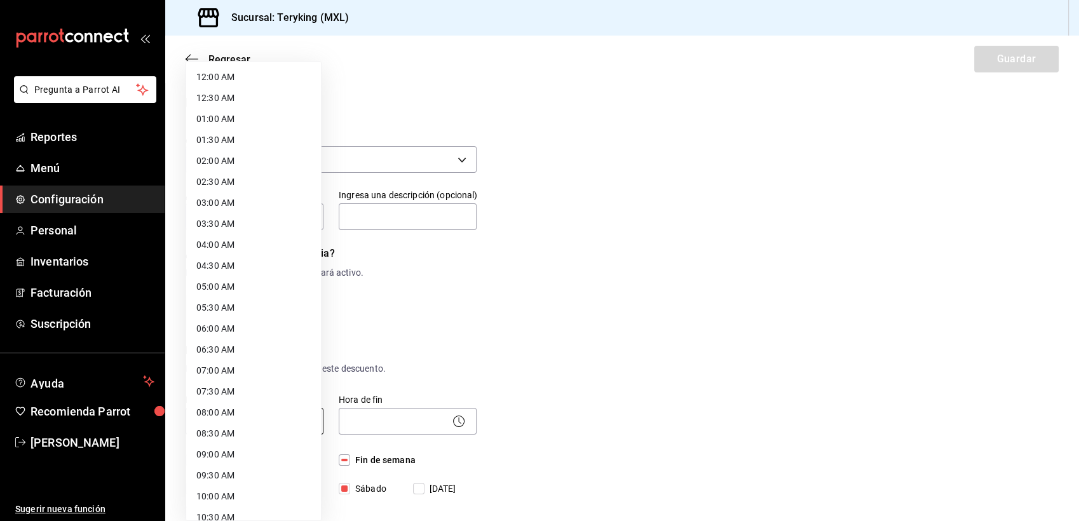
click at [253, 424] on body "Pregunta a Parrot AI Reportes Menú Configuración Personal Inventarios Facturaci…" at bounding box center [539, 260] width 1079 height 521
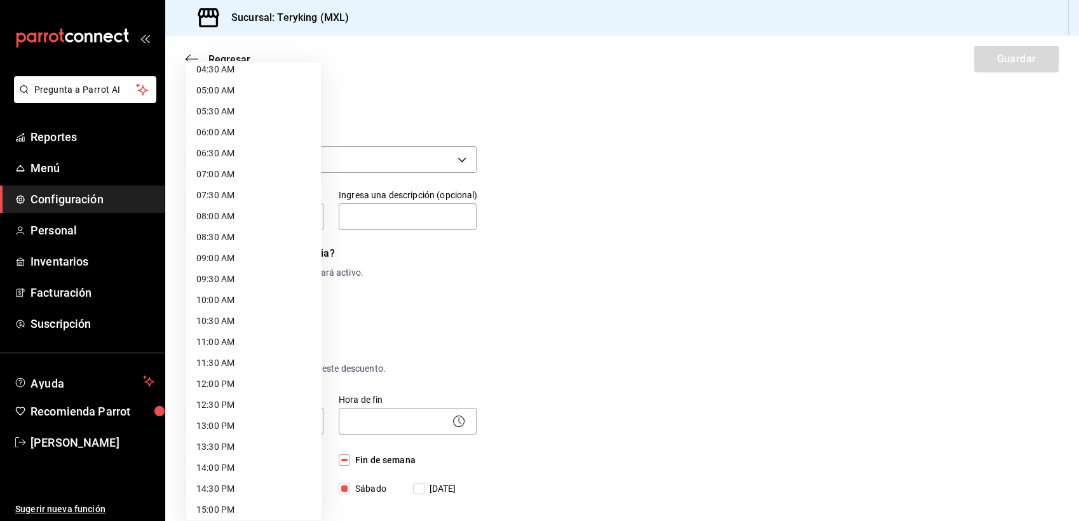
scroll to position [266, 0]
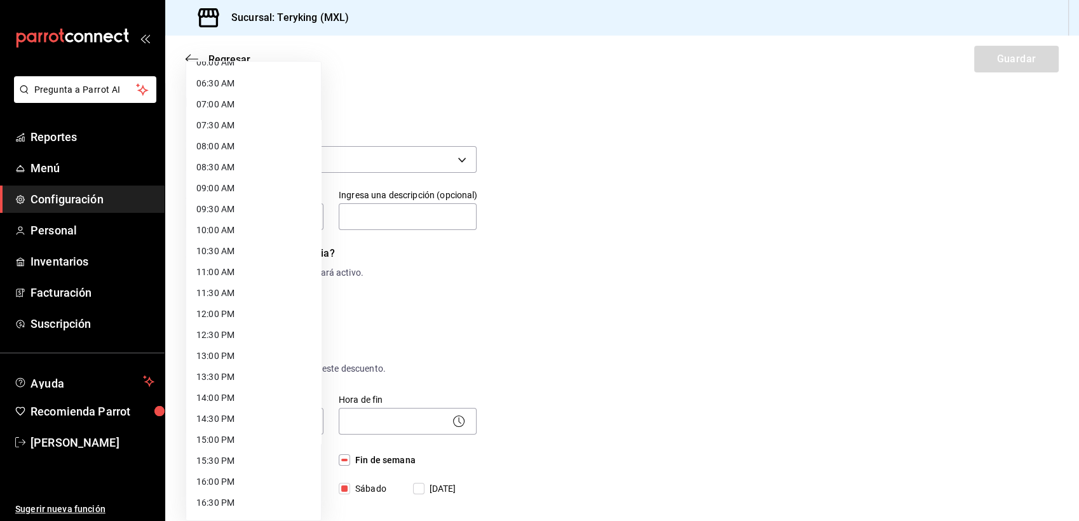
click at [233, 293] on li "11:30 AM" at bounding box center [253, 293] width 135 height 21
type input "11:30"
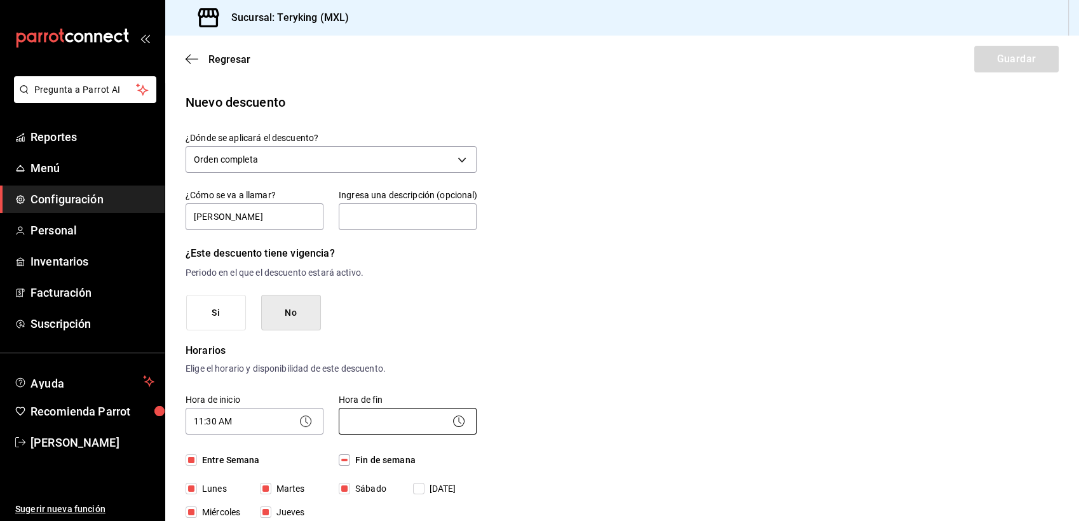
click at [354, 422] on body "Pregunta a Parrot AI Reportes Menú Configuración Personal Inventarios Facturaci…" at bounding box center [539, 260] width 1079 height 521
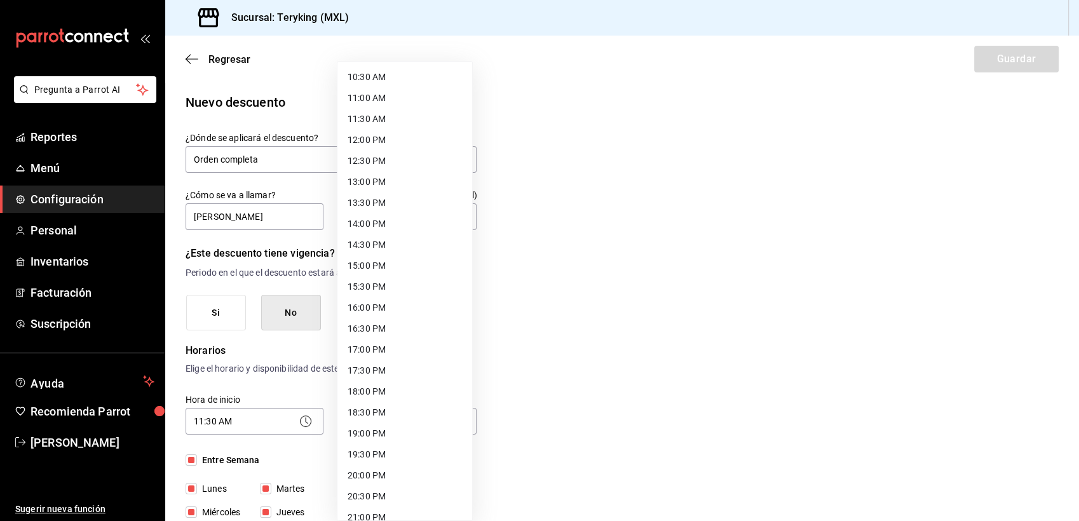
scroll to position [437, 0]
click at [378, 475] on li "20:00 PM" at bounding box center [404, 478] width 135 height 21
type input "20:00"
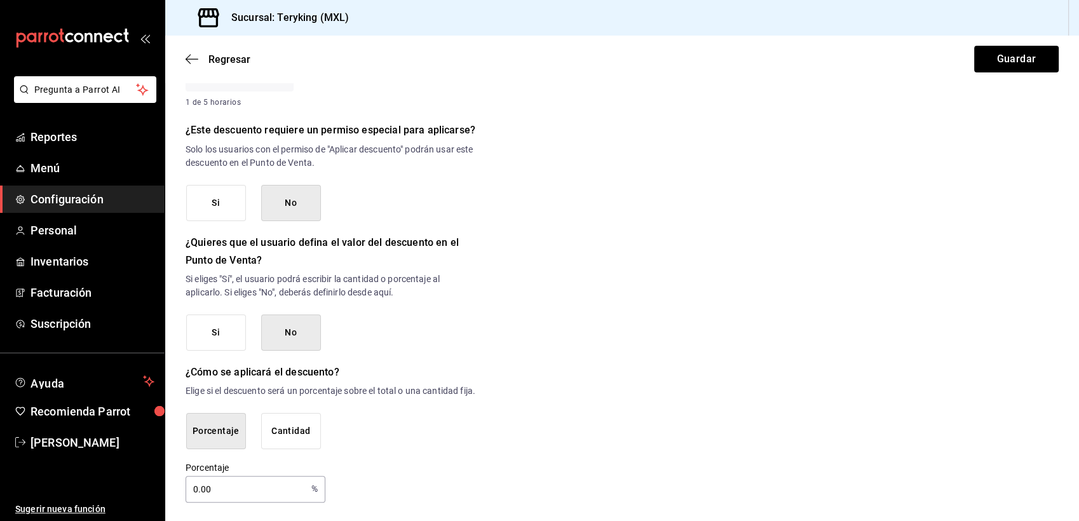
scroll to position [523, 0]
click at [204, 478] on input "0.00" at bounding box center [245, 487] width 121 height 25
click at [213, 502] on main "Regresar Guardar Nuevo descuento ¿Dónde se aplicará el descuento? Orden complet…" at bounding box center [621, 23] width 913 height 996
drag, startPoint x: 213, startPoint y: 502, endPoint x: 218, endPoint y: 495, distance: 8.3
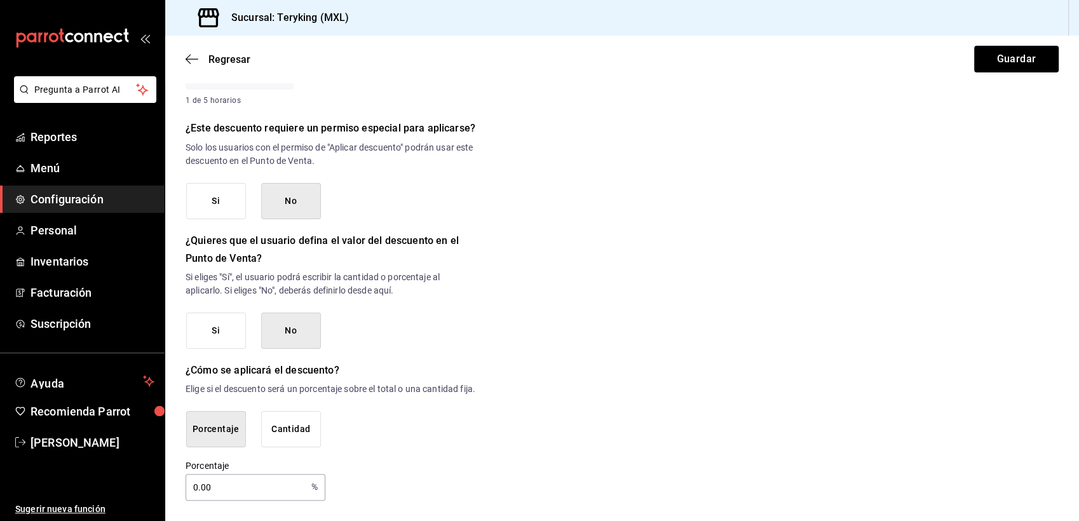
click at [218, 495] on input "0.00" at bounding box center [245, 487] width 121 height 25
type input "50"
click at [674, 394] on div "Nuevo descuento ¿Dónde se aplicará el descuento? Orden completa ORDER ¿Cómo se …" at bounding box center [621, 41] width 913 height 919
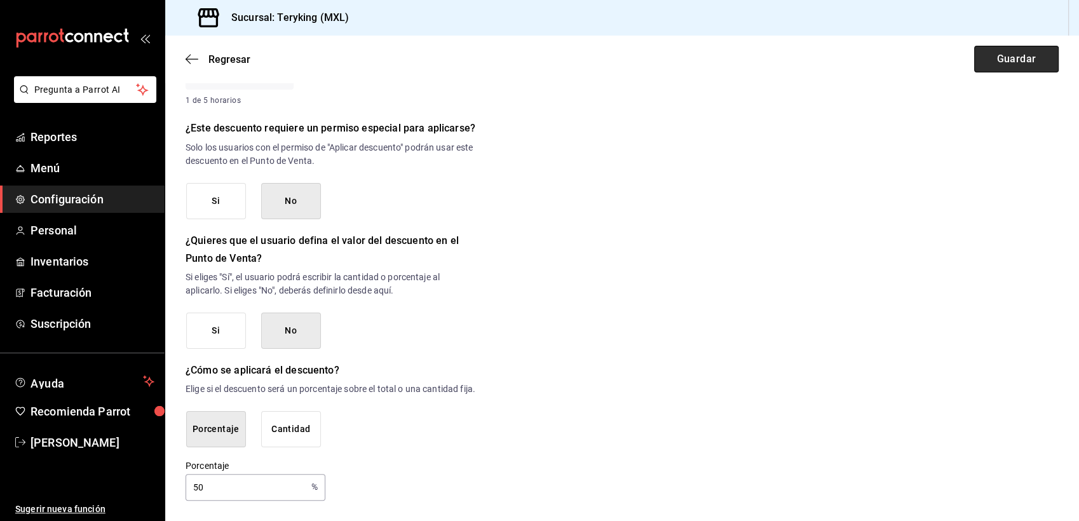
click at [1010, 62] on button "Guardar" at bounding box center [1016, 59] width 84 height 27
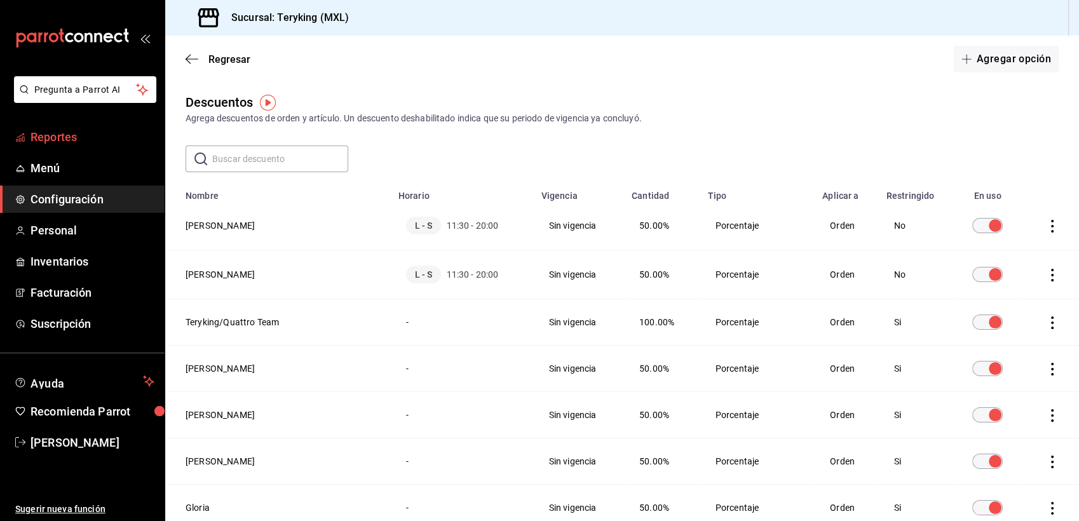
click at [55, 144] on span "Reportes" at bounding box center [92, 136] width 124 height 17
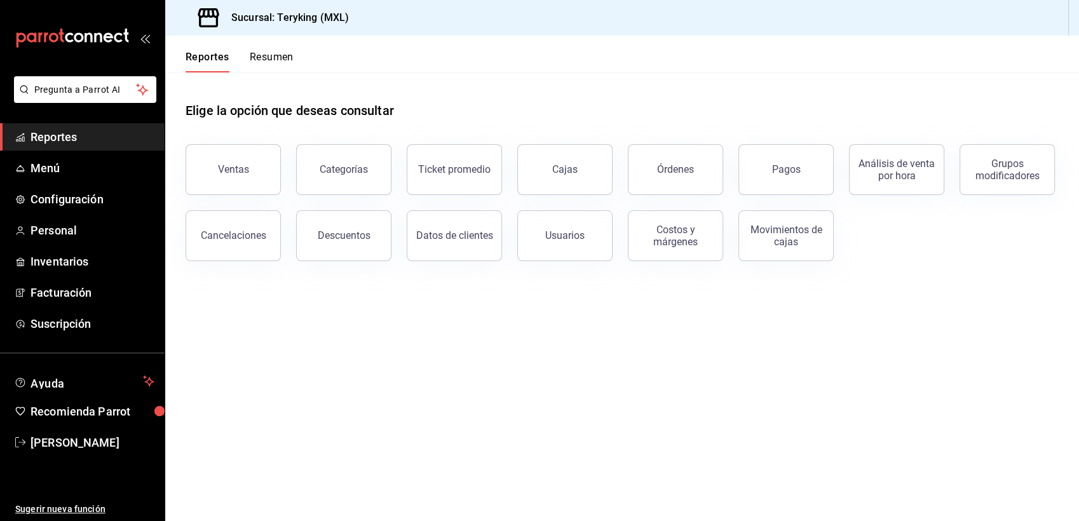
click at [60, 140] on span "Reportes" at bounding box center [92, 136] width 124 height 17
click at [239, 156] on button "Ventas" at bounding box center [232, 169] width 95 height 51
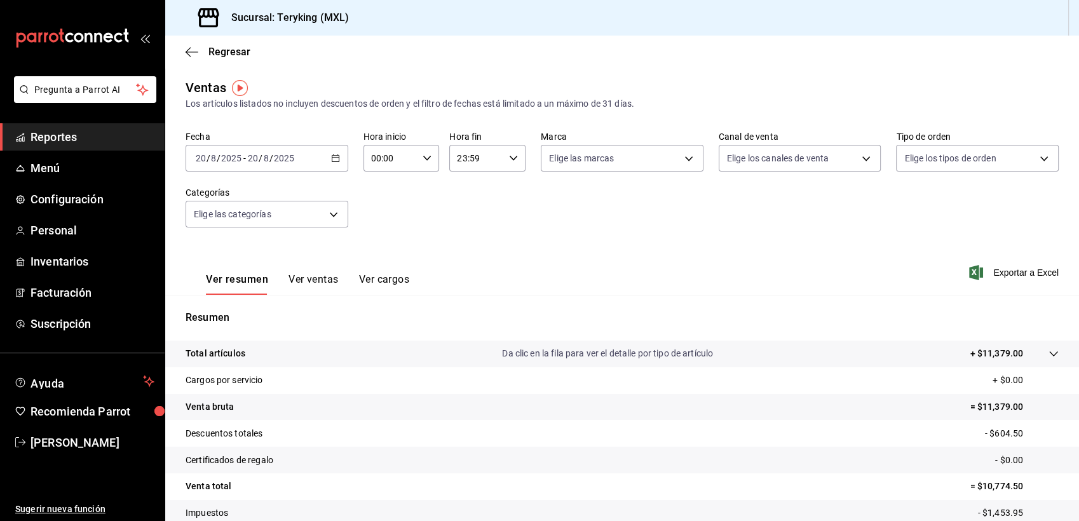
click at [82, 133] on span "Reportes" at bounding box center [92, 136] width 124 height 17
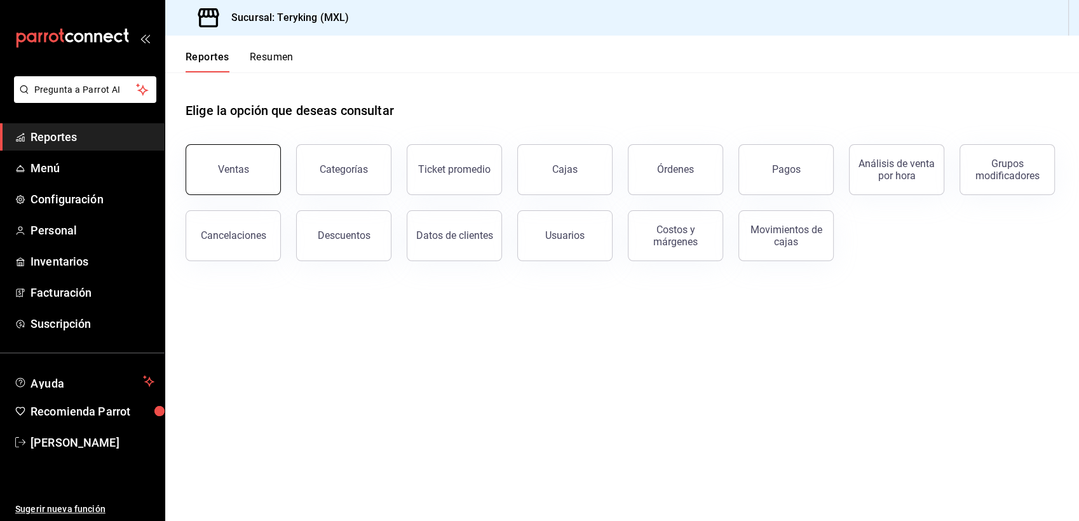
click at [248, 175] on button "Ventas" at bounding box center [232, 169] width 95 height 51
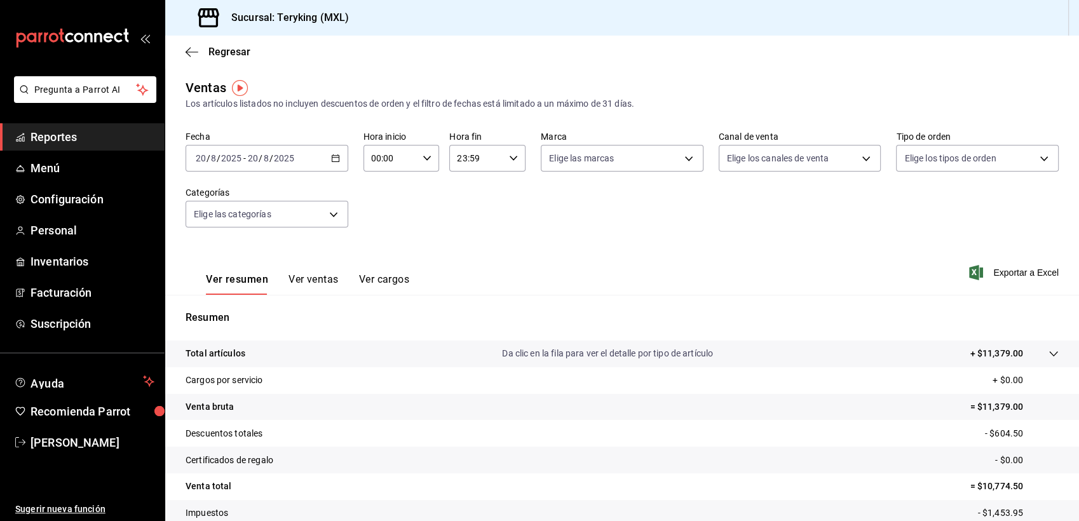
click at [61, 142] on span "Reportes" at bounding box center [92, 136] width 124 height 17
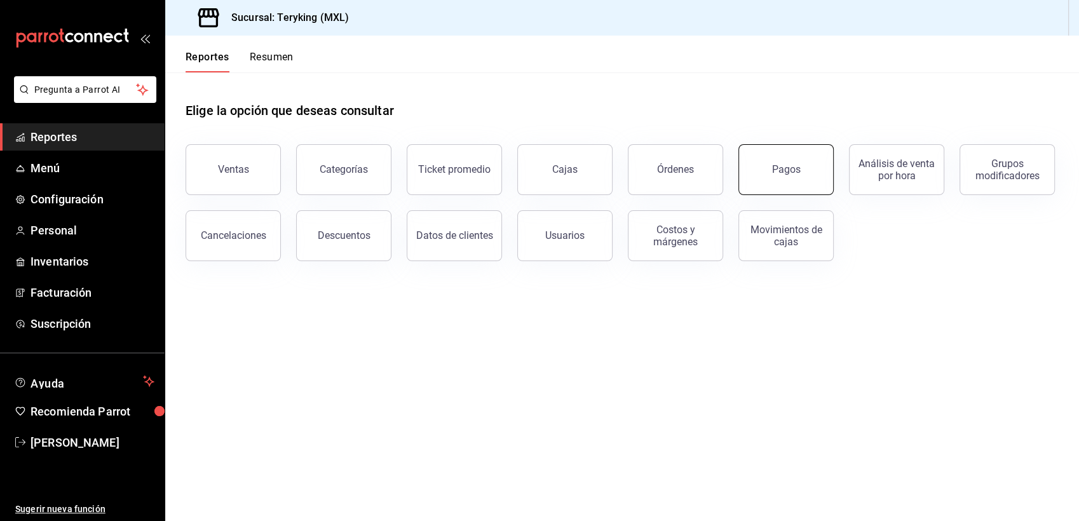
click at [786, 170] on div "Pagos" at bounding box center [786, 169] width 29 height 12
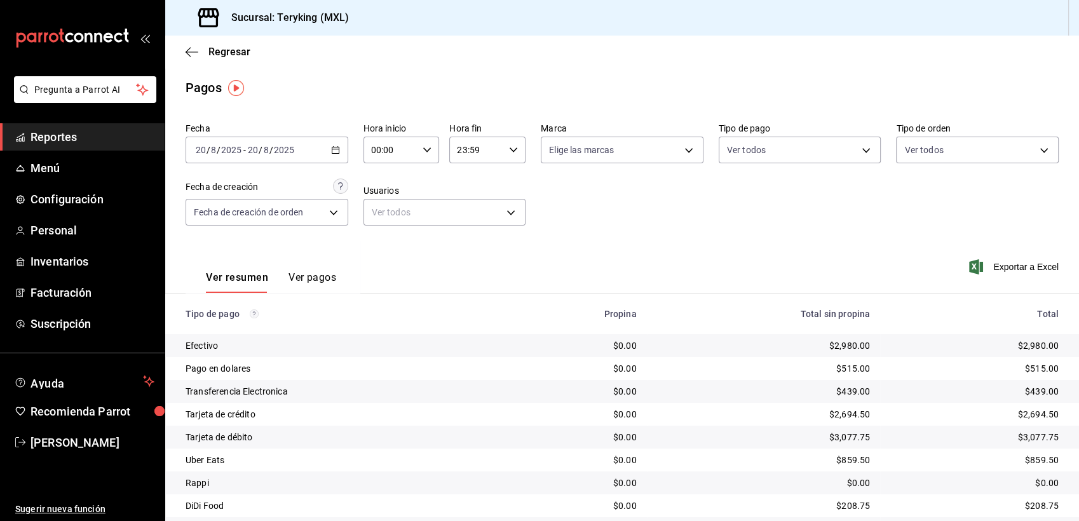
click at [61, 137] on span "Reportes" at bounding box center [92, 136] width 124 height 17
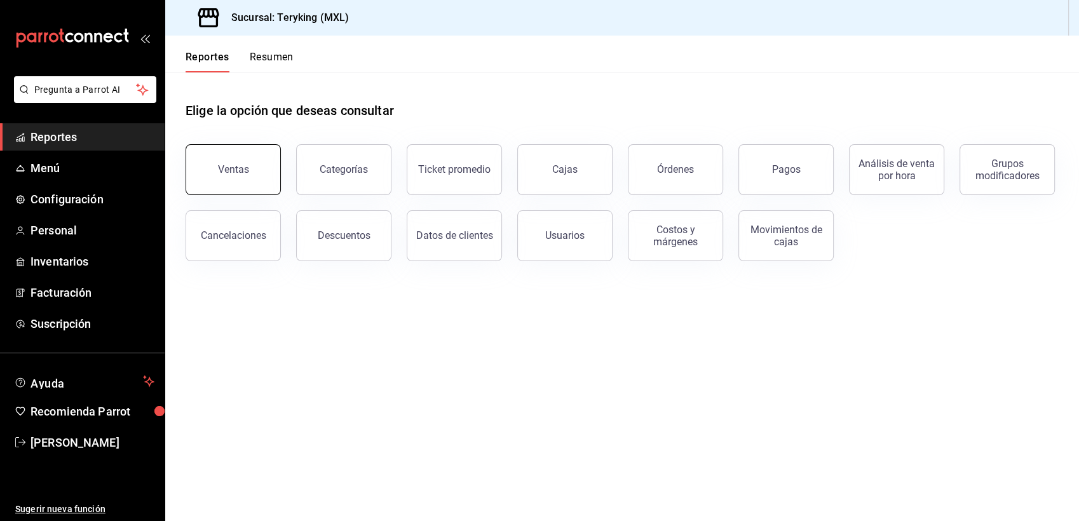
click at [244, 160] on button "Ventas" at bounding box center [232, 169] width 95 height 51
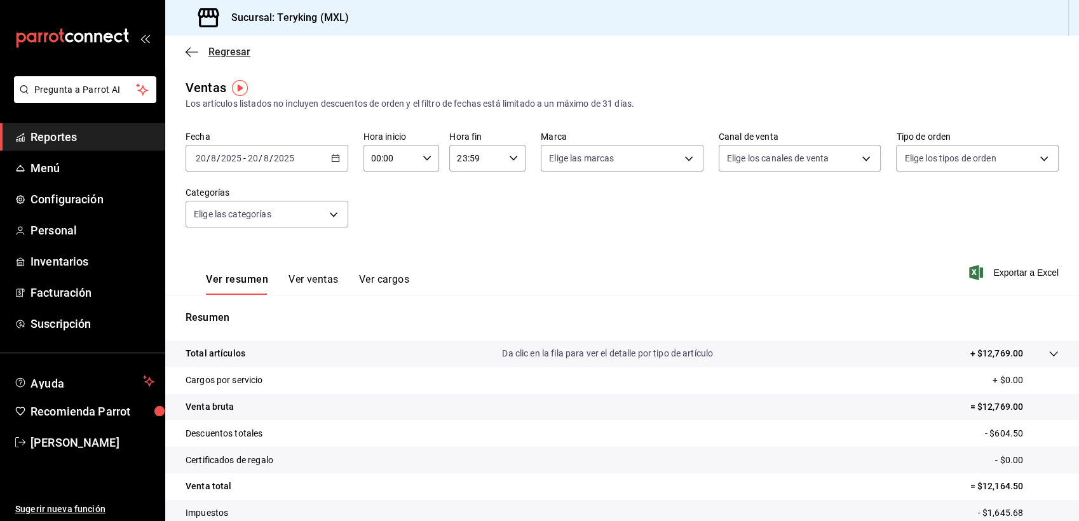
click at [229, 51] on span "Regresar" at bounding box center [229, 52] width 42 height 12
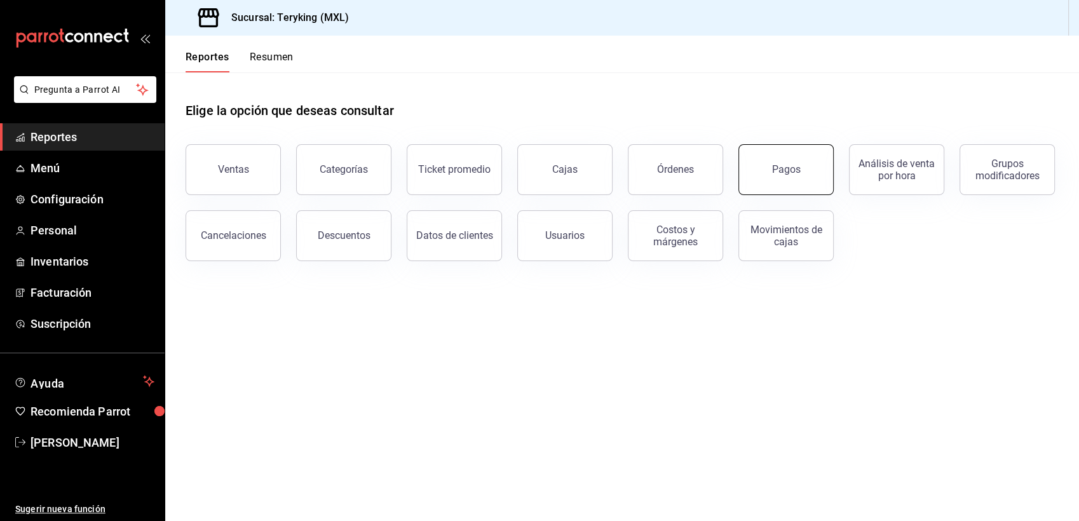
click at [788, 174] on div "Pagos" at bounding box center [786, 169] width 29 height 12
